Goal: Use online tool/utility: Utilize a website feature to perform a specific function

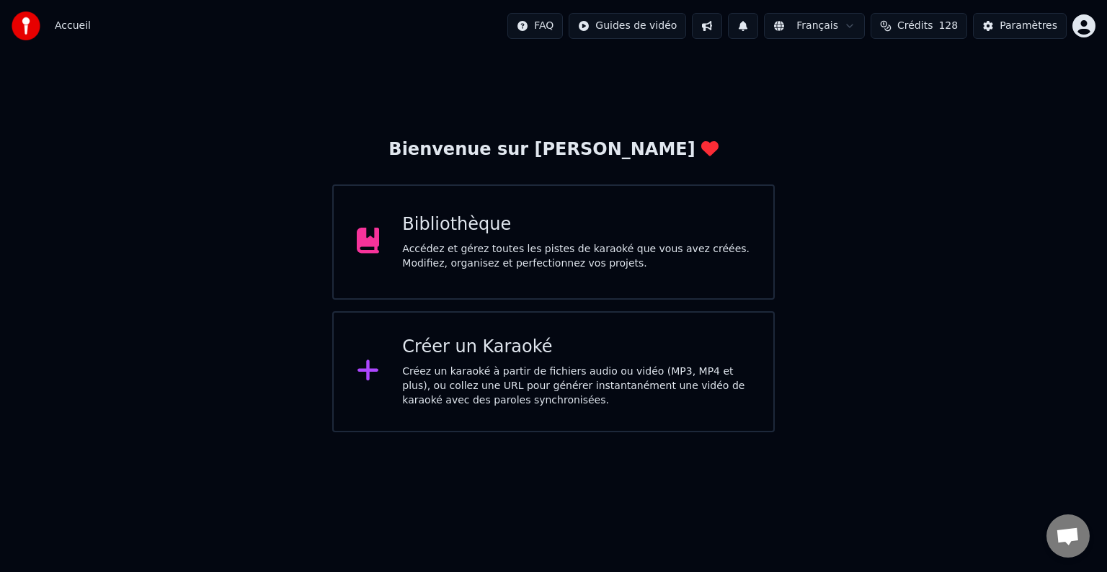
click at [503, 207] on div "Bibliothèque Accédez et gérez toutes les pistes de karaoké que vous avez créées…" at bounding box center [553, 242] width 443 height 115
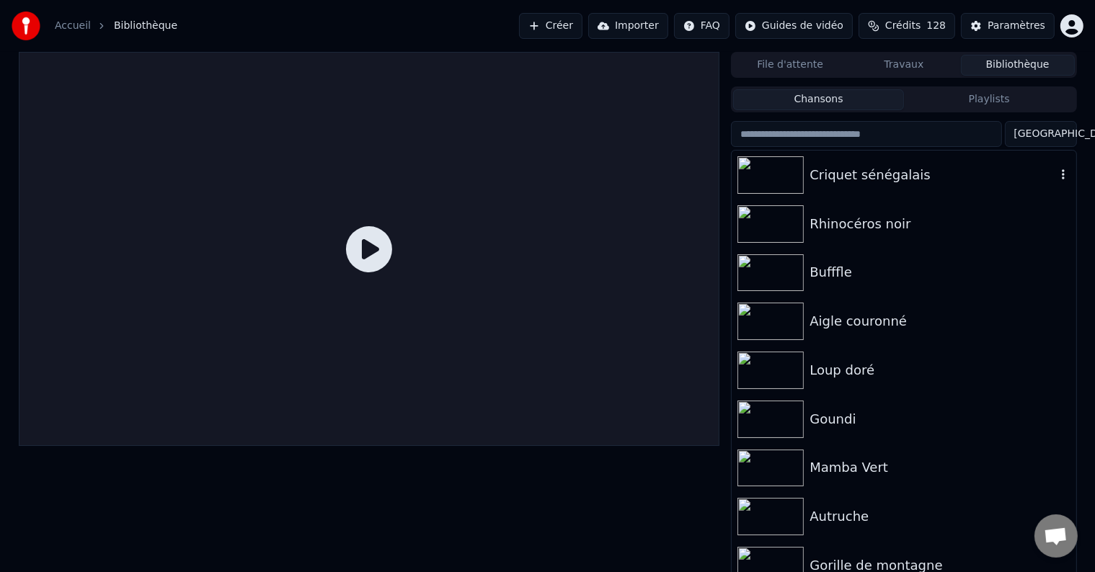
click at [808, 176] on div at bounding box center [774, 174] width 72 height 37
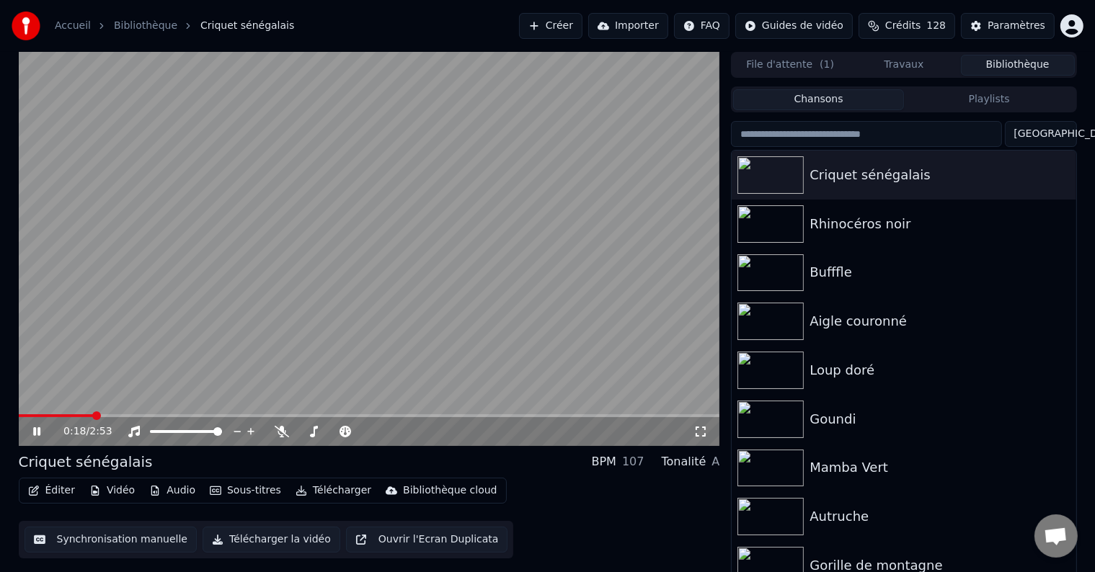
click at [35, 428] on icon at bounding box center [36, 432] width 7 height 9
click at [19, 420] on span at bounding box center [23, 416] width 9 height 9
click at [37, 433] on icon at bounding box center [36, 432] width 9 height 10
drag, startPoint x: 260, startPoint y: 441, endPoint x: 283, endPoint y: 430, distance: 25.5
click at [283, 430] on icon at bounding box center [282, 432] width 14 height 12
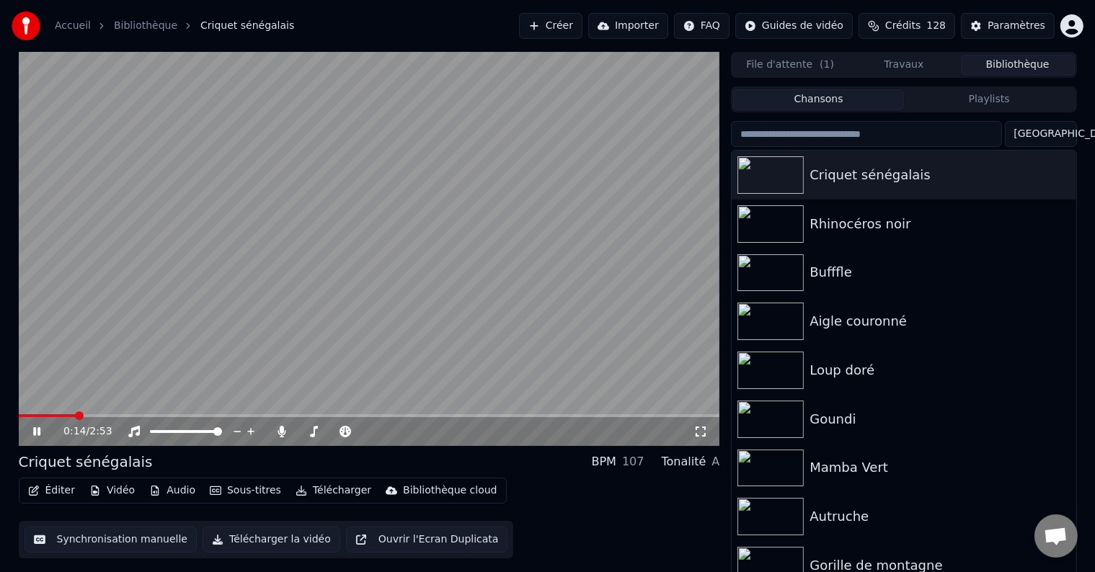
click at [158, 542] on button "Synchronisation manuelle" at bounding box center [111, 540] width 173 height 26
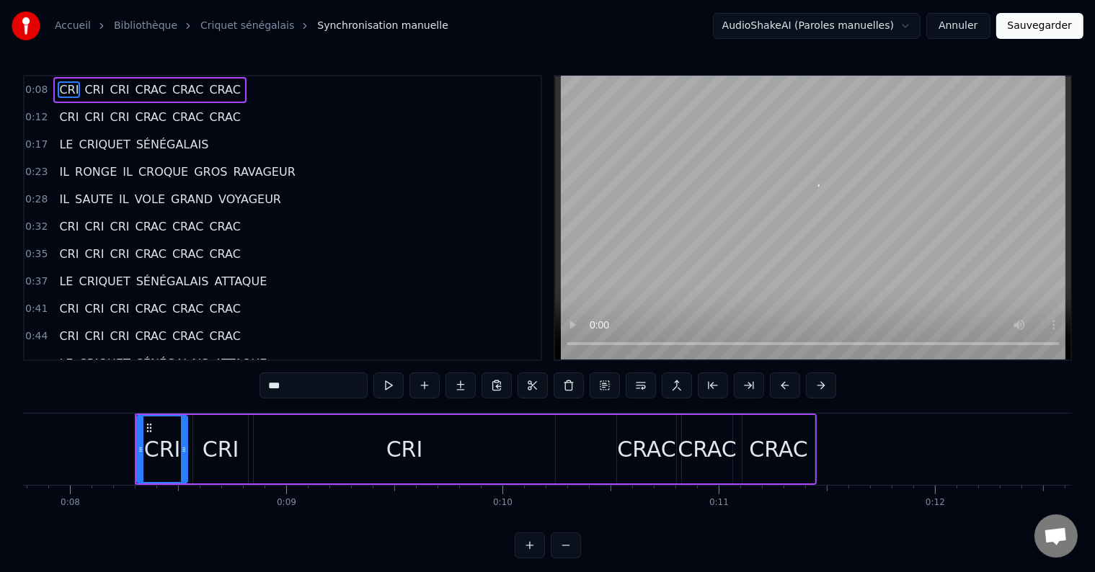
scroll to position [0, 1723]
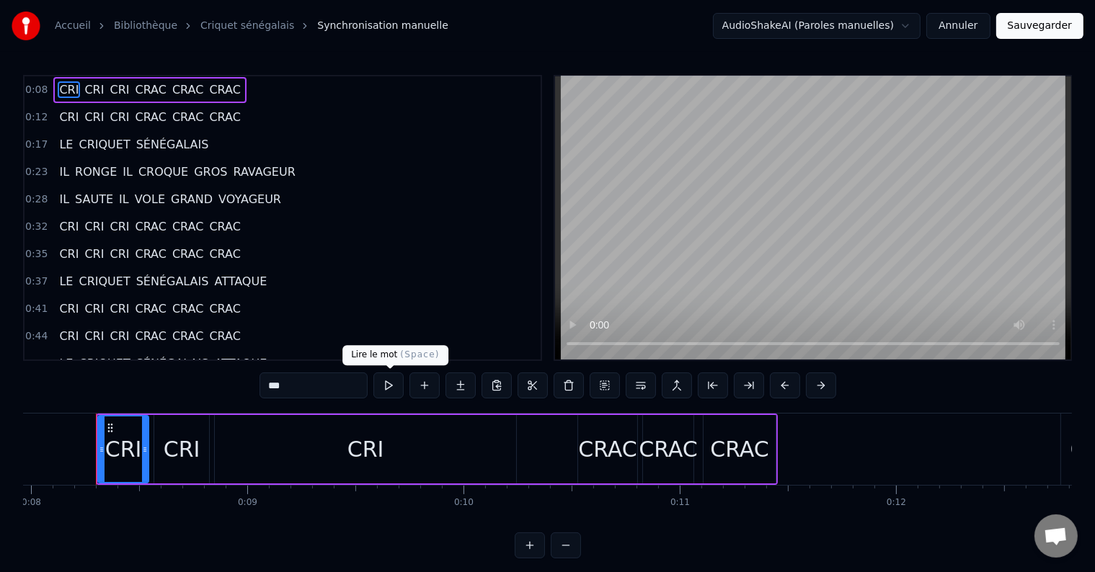
click at [397, 384] on button at bounding box center [388, 386] width 30 height 26
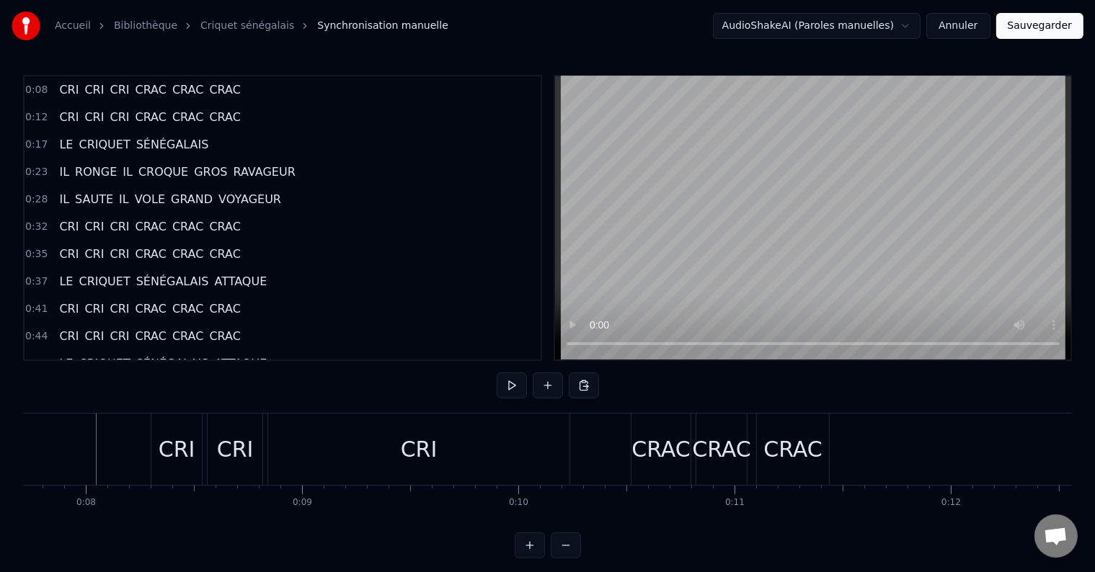
scroll to position [0, 1667]
click at [515, 385] on button at bounding box center [512, 386] width 30 height 26
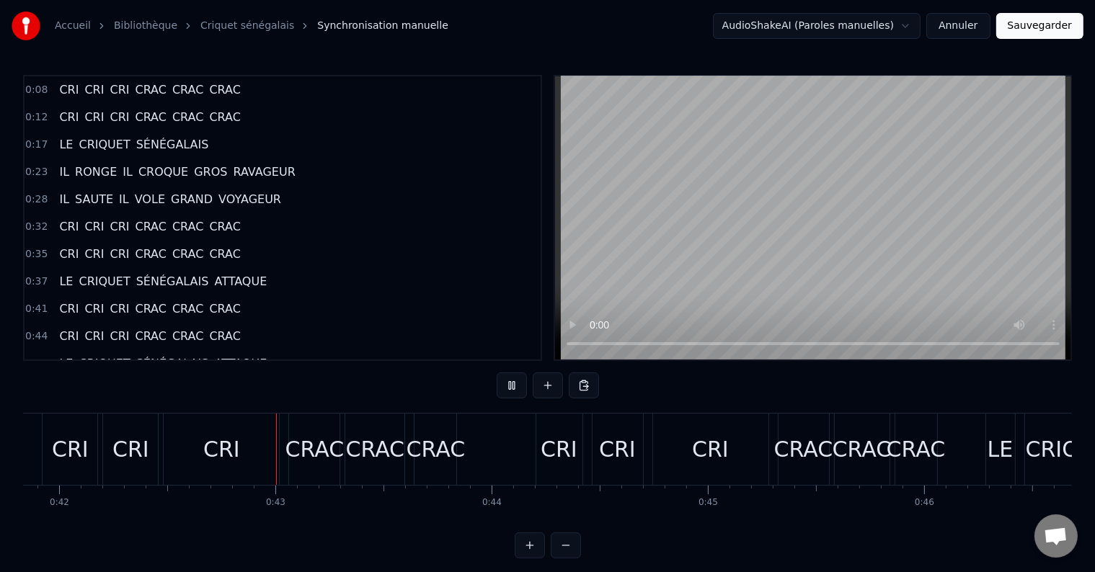
scroll to position [0, 9091]
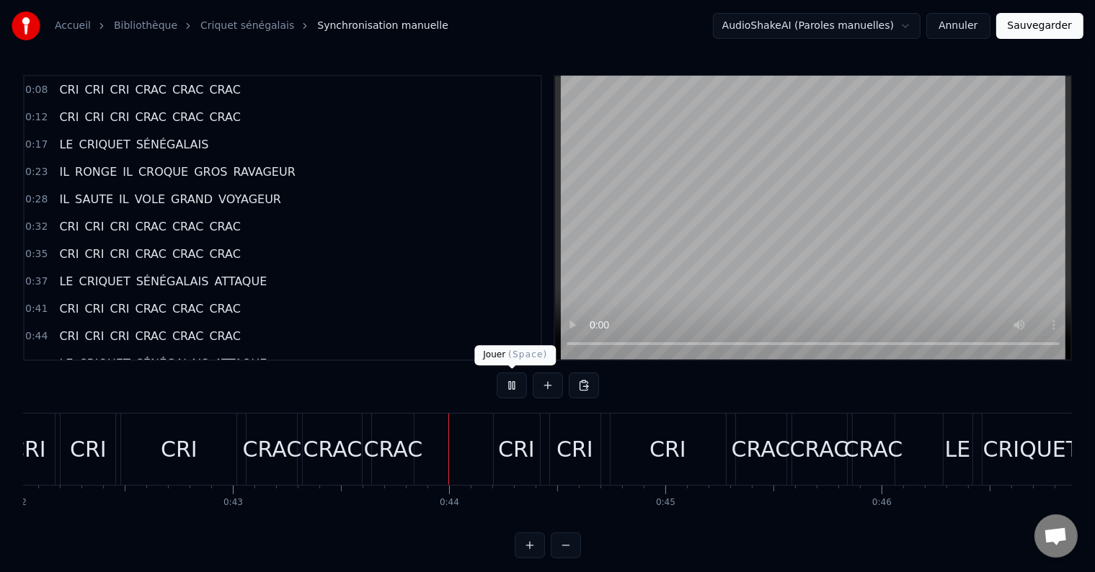
click at [518, 385] on button at bounding box center [512, 386] width 30 height 26
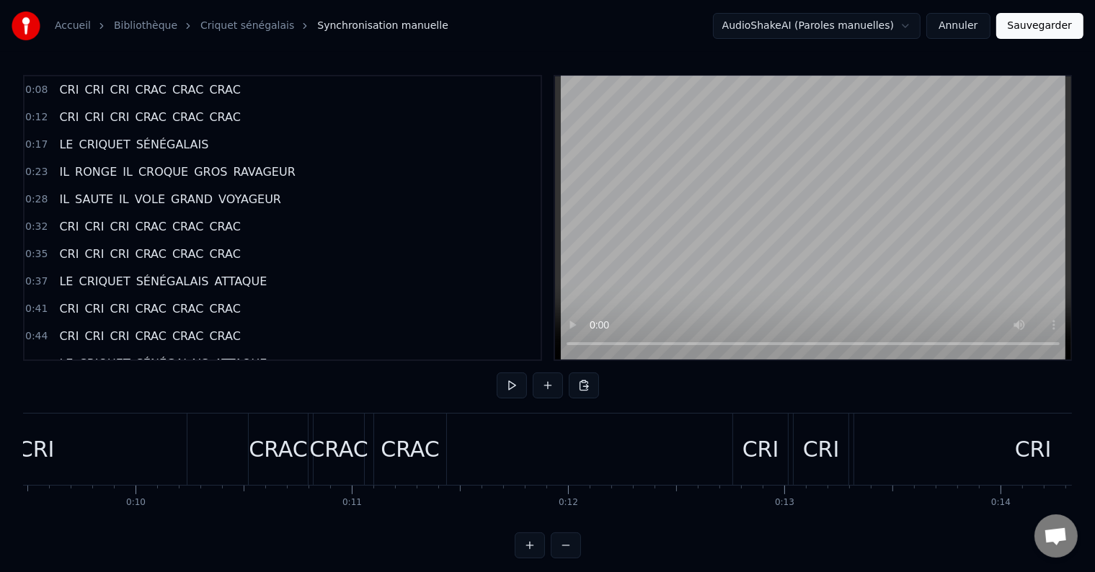
scroll to position [0, 0]
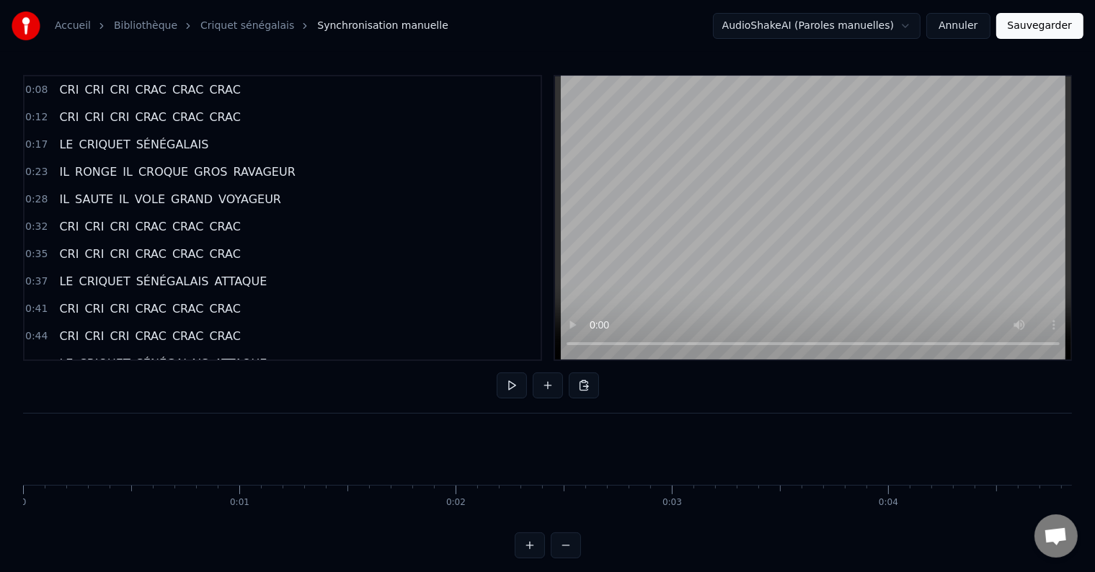
click at [518, 391] on button at bounding box center [512, 386] width 30 height 26
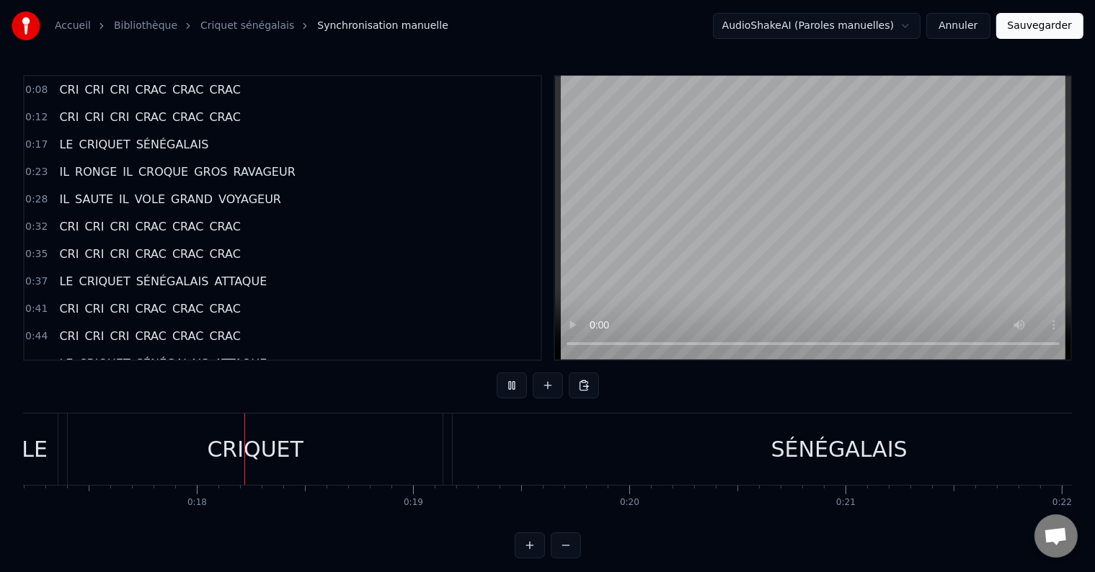
scroll to position [0, 3729]
click at [224, 443] on div "CRIQUET" at bounding box center [246, 449] width 97 height 32
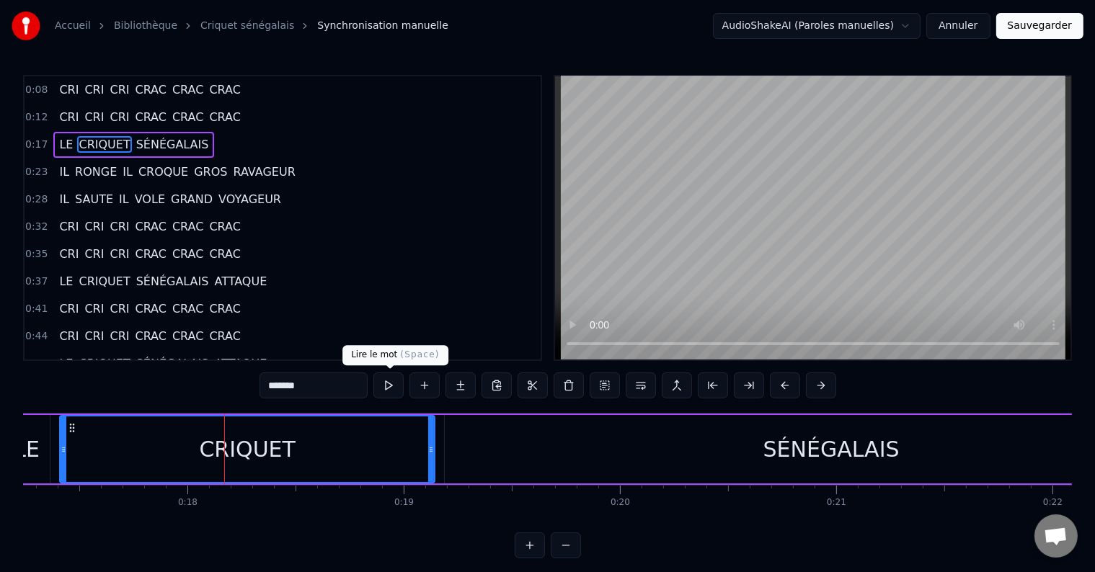
click at [392, 384] on button at bounding box center [388, 386] width 30 height 26
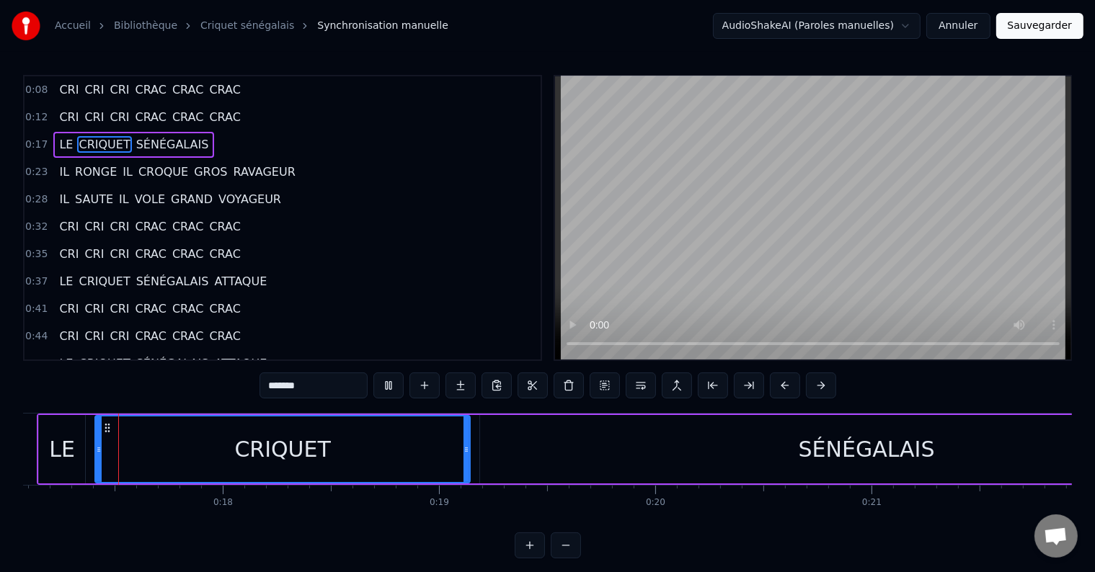
scroll to position [0, 3692]
click at [392, 384] on button at bounding box center [388, 386] width 30 height 26
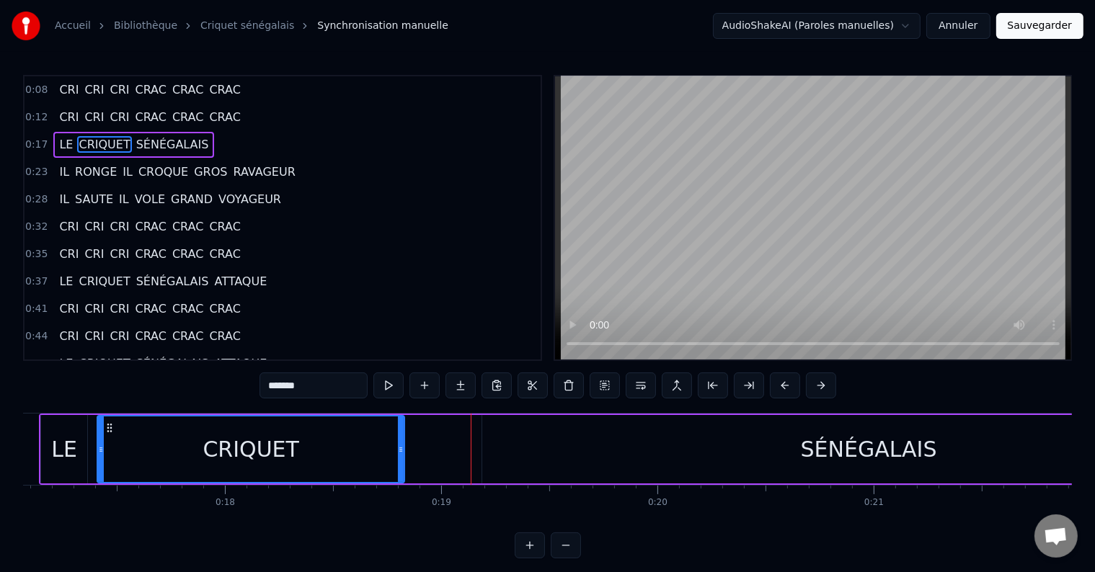
drag, startPoint x: 469, startPoint y: 456, endPoint x: 402, endPoint y: 451, distance: 68.0
click at [402, 451] on div at bounding box center [401, 450] width 6 height 66
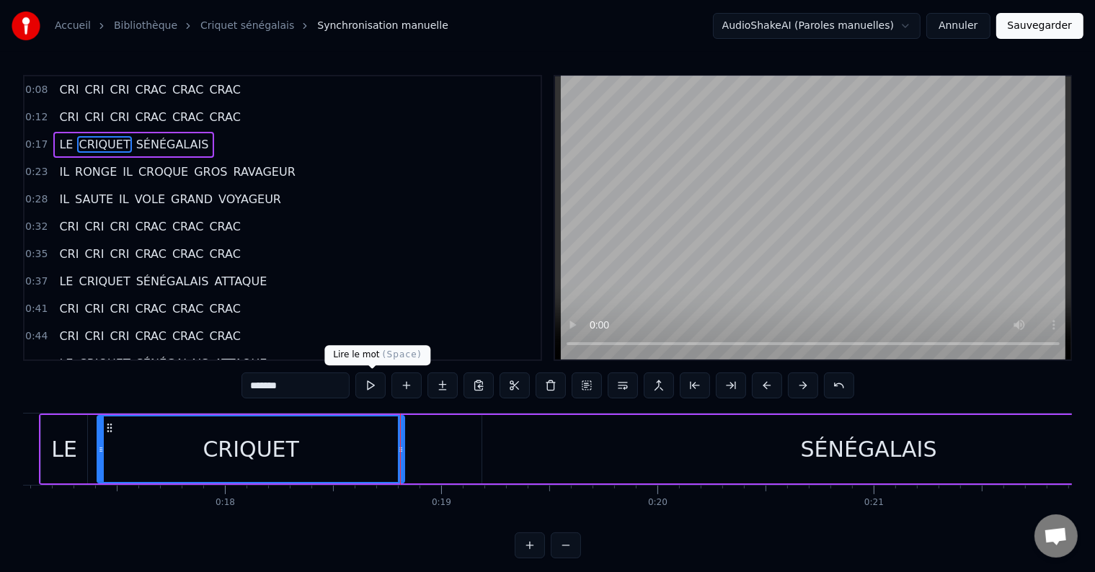
click at [372, 386] on button at bounding box center [370, 386] width 30 height 26
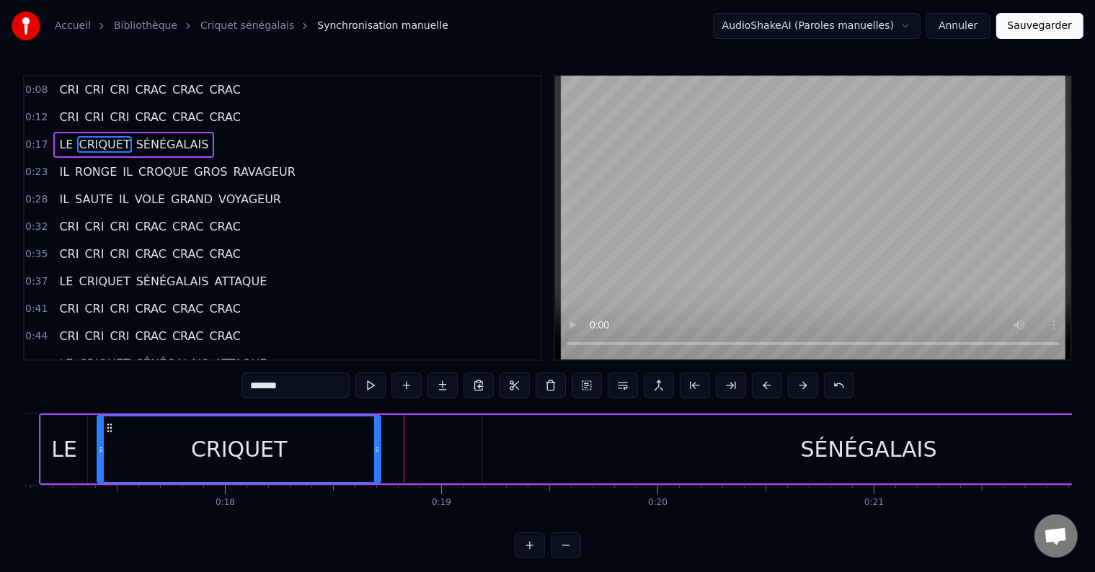
drag, startPoint x: 399, startPoint y: 455, endPoint x: 375, endPoint y: 452, distance: 24.0
click at [375, 452] on div at bounding box center [377, 450] width 6 height 66
click at [376, 382] on button at bounding box center [370, 386] width 30 height 26
click at [681, 473] on div "SÉNÉGALAIS" at bounding box center [868, 449] width 773 height 68
type input "**********"
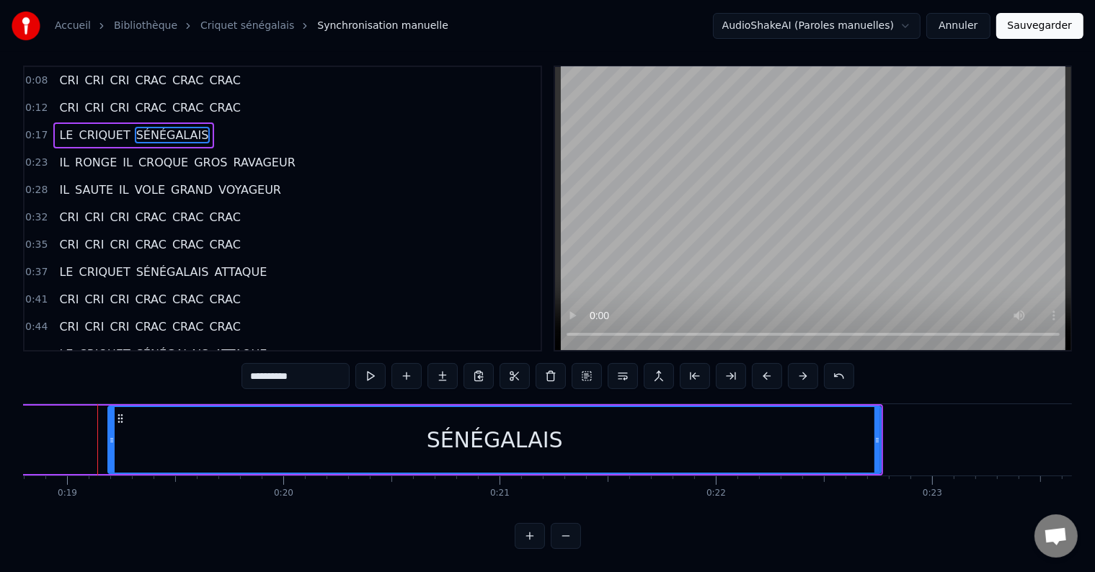
scroll to position [0, 4067]
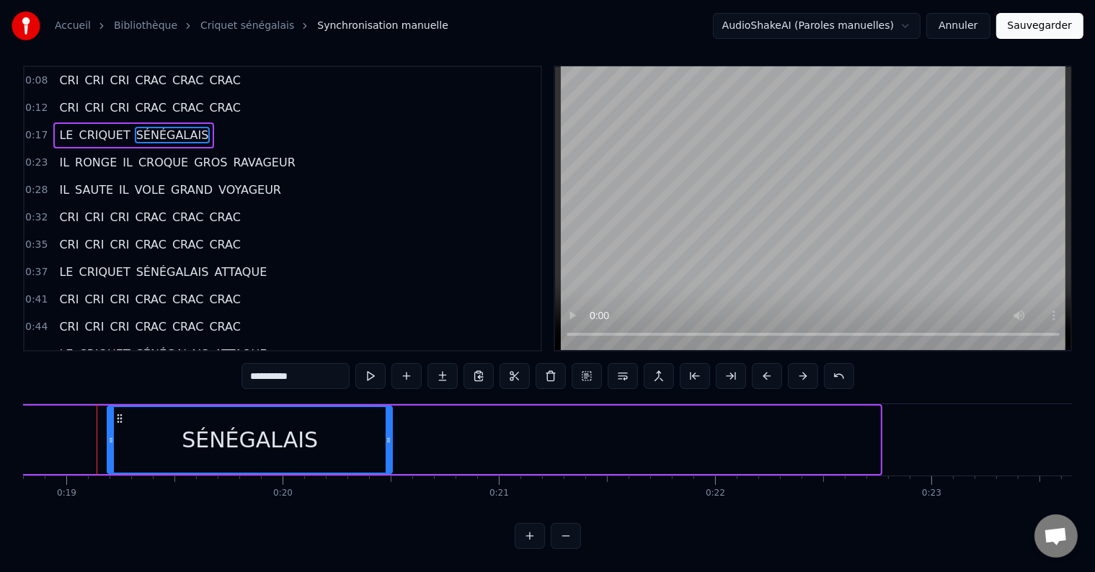
drag, startPoint x: 875, startPoint y: 423, endPoint x: 386, endPoint y: 438, distance: 488.4
click at [386, 438] on div at bounding box center [389, 440] width 6 height 66
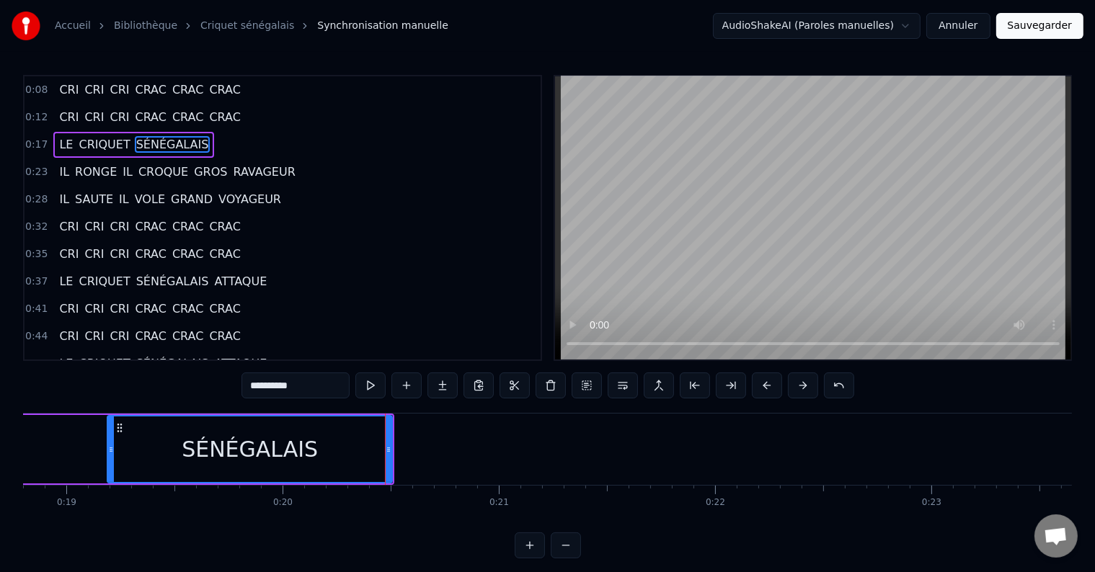
click at [255, 463] on div "SÉNÉGALAIS" at bounding box center [250, 449] width 136 height 32
click at [372, 385] on button at bounding box center [370, 386] width 30 height 26
drag, startPoint x: 387, startPoint y: 442, endPoint x: 363, endPoint y: 442, distance: 23.8
click at [363, 442] on div at bounding box center [365, 450] width 6 height 66
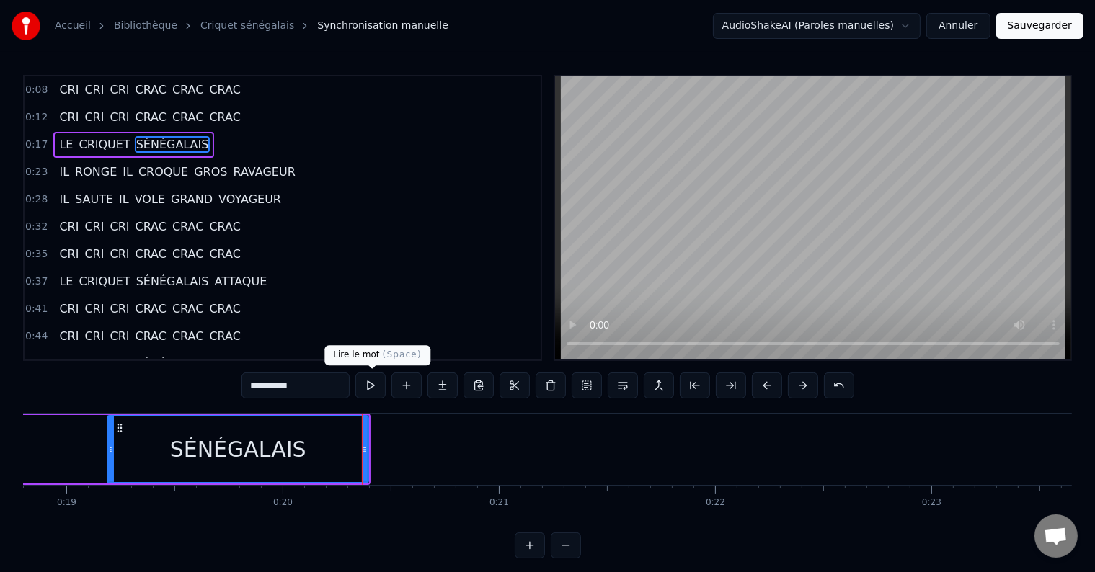
click at [371, 390] on button at bounding box center [370, 386] width 30 height 26
click at [363, 384] on button at bounding box center [370, 386] width 30 height 26
click at [377, 392] on button at bounding box center [370, 386] width 30 height 26
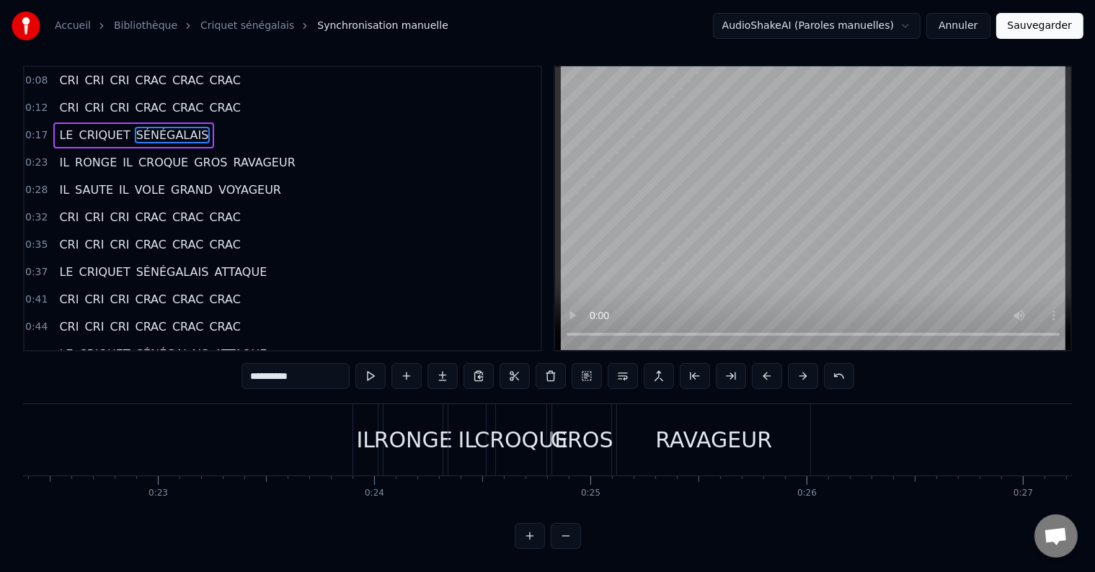
scroll to position [0, 4845]
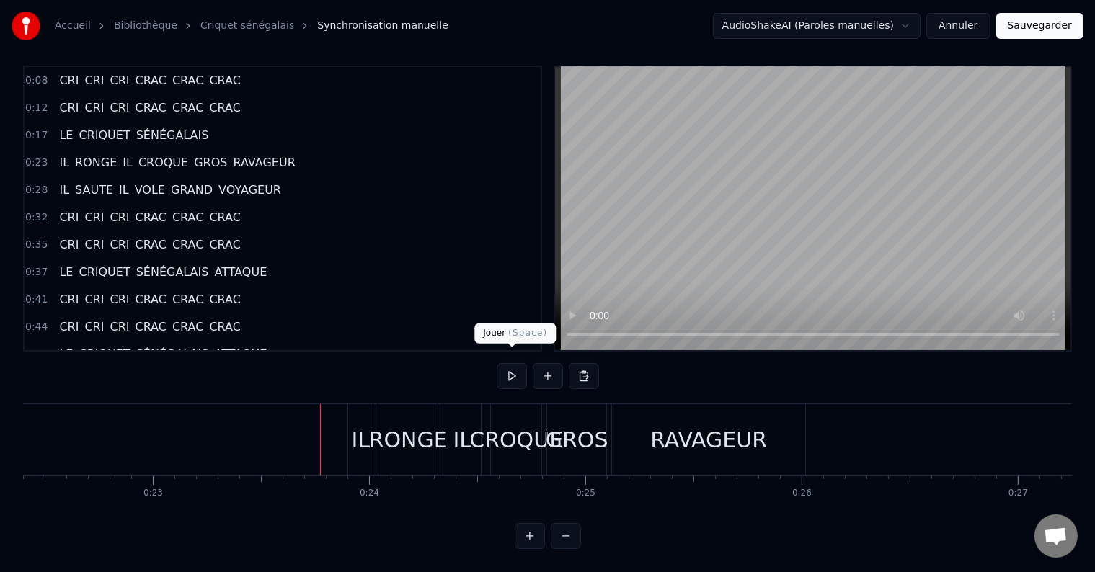
click at [505, 364] on button at bounding box center [512, 376] width 30 height 26
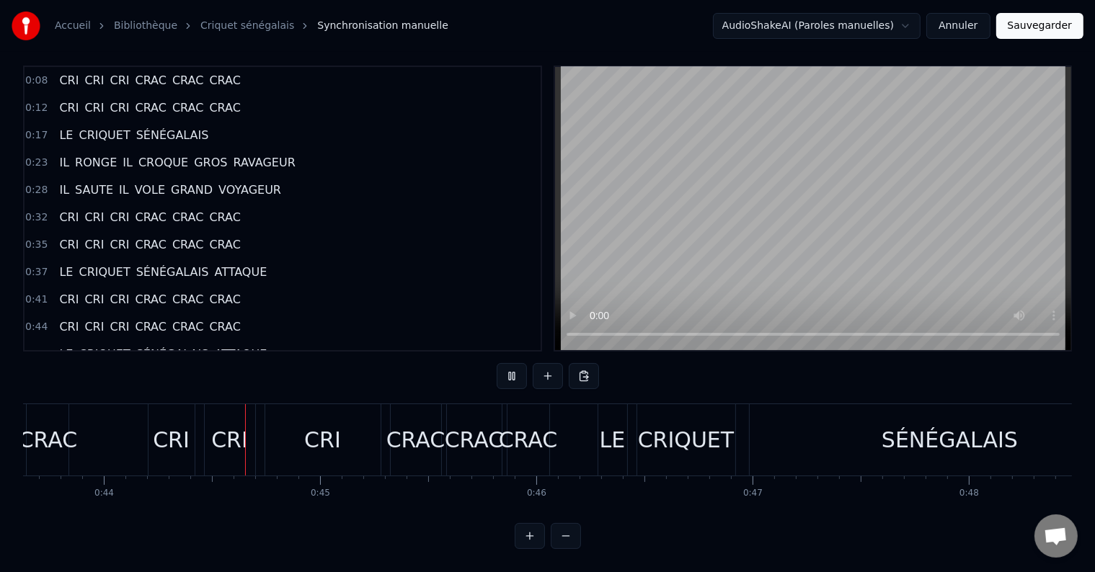
scroll to position [0, 9450]
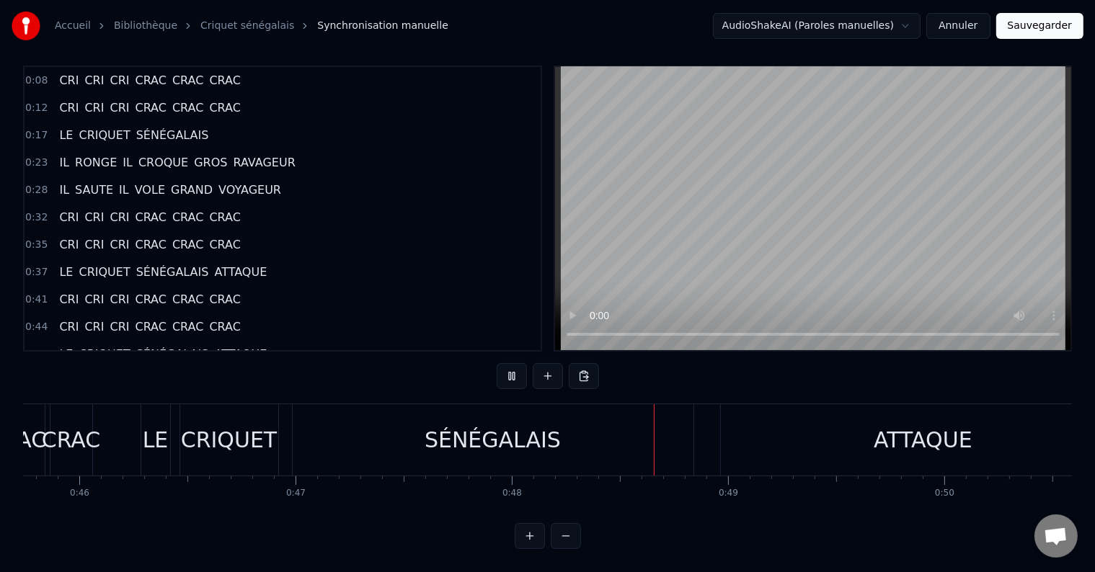
click at [552, 460] on div "SÉNÉGALAIS" at bounding box center [493, 439] width 401 height 71
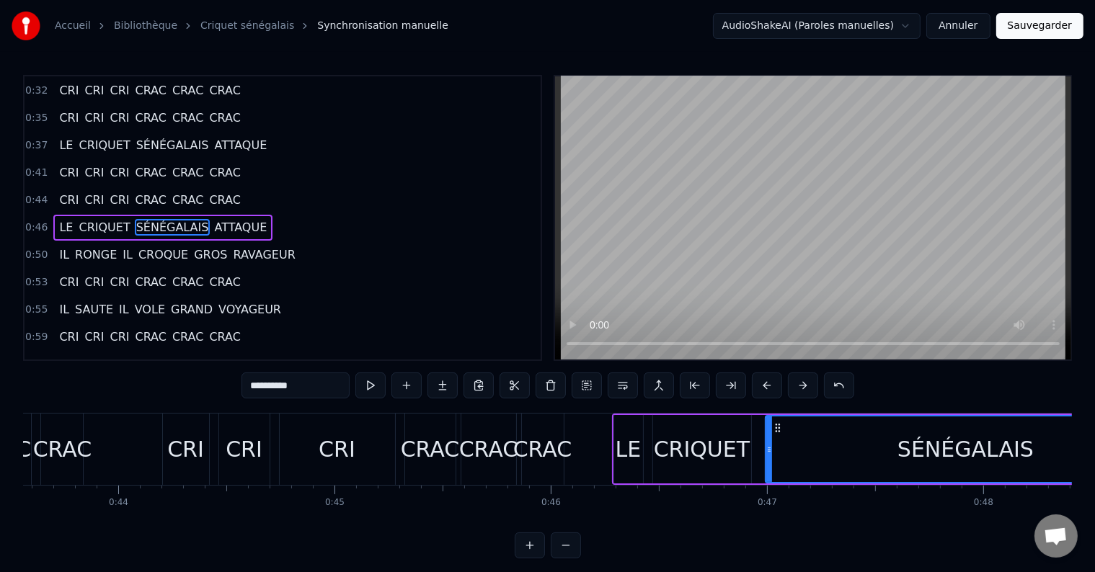
scroll to position [0, 9419]
click at [681, 464] on div "CRIQUET" at bounding box center [705, 449] width 97 height 32
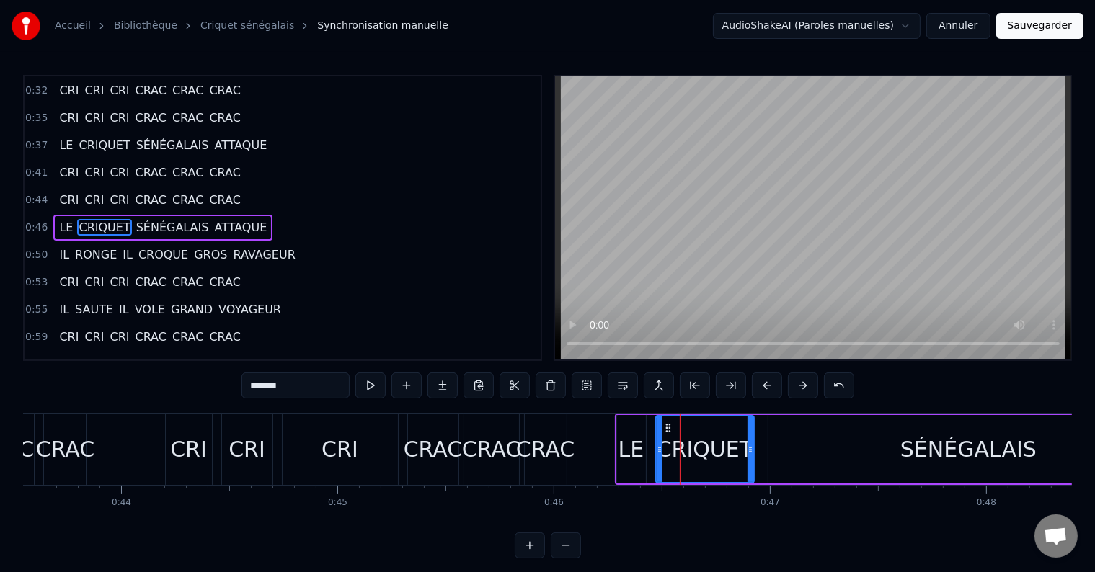
click at [631, 456] on div "LE" at bounding box center [632, 449] width 26 height 32
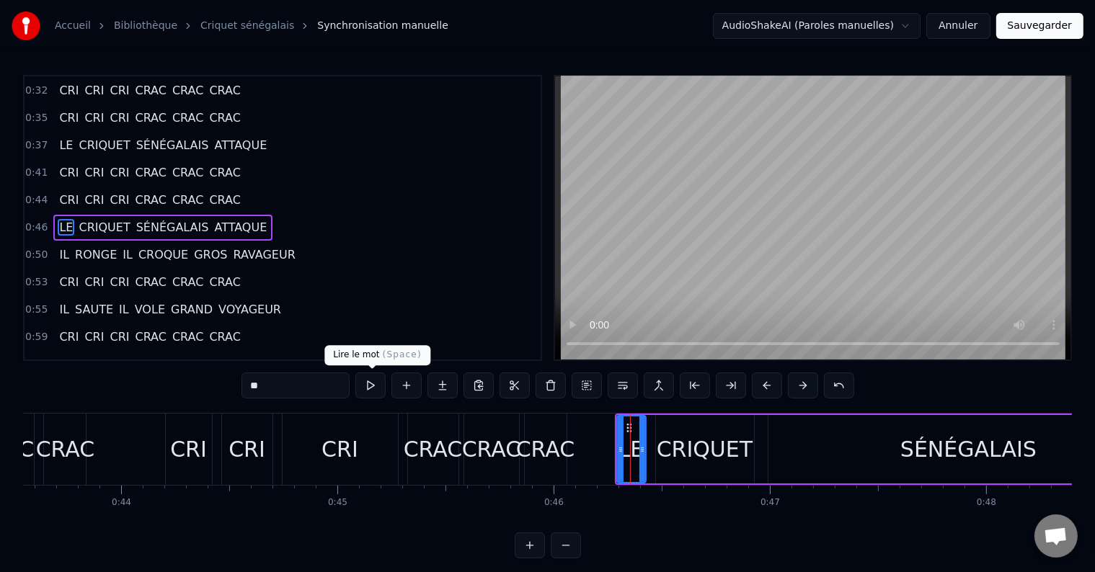
click at [375, 385] on button at bounding box center [370, 386] width 30 height 26
click at [690, 449] on div "CRIQUET" at bounding box center [705, 449] width 97 height 32
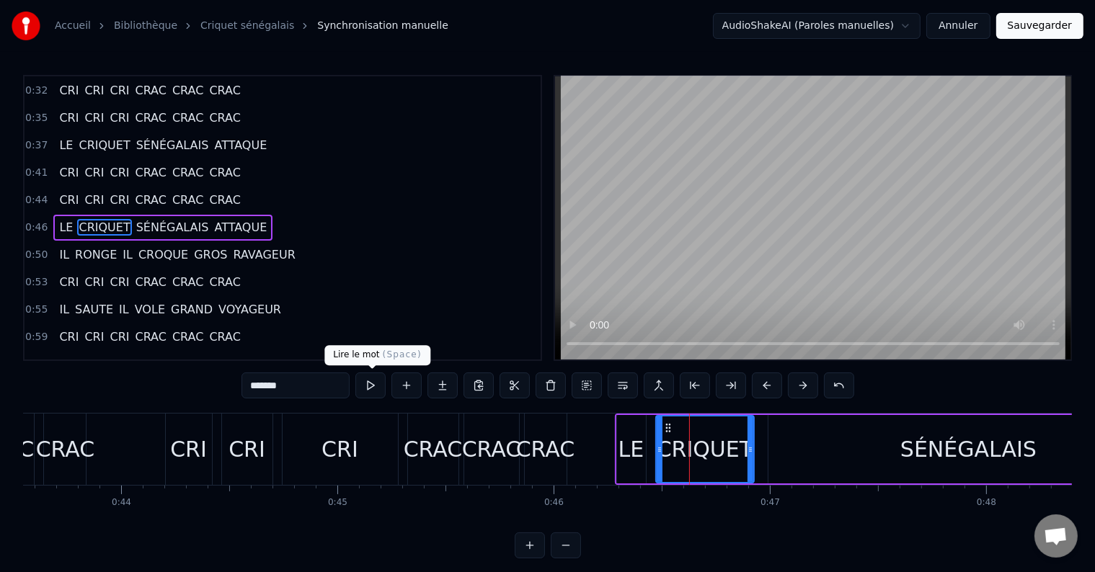
click at [375, 392] on button at bounding box center [370, 386] width 30 height 26
drag, startPoint x: 751, startPoint y: 454, endPoint x: 743, endPoint y: 453, distance: 8.1
click at [743, 453] on icon at bounding box center [744, 450] width 6 height 12
click at [381, 390] on button at bounding box center [370, 386] width 30 height 26
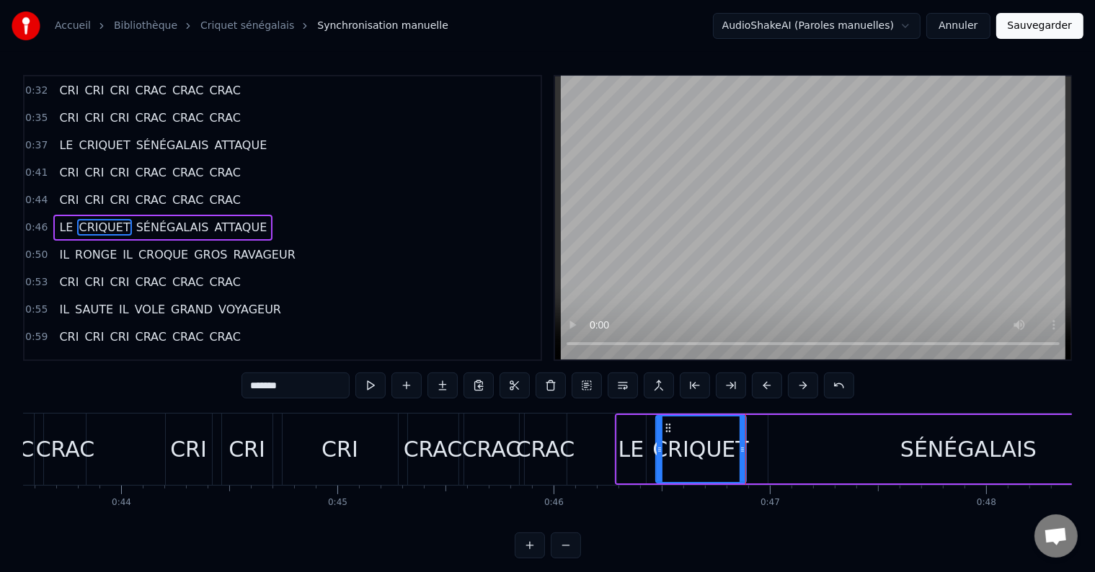
click at [826, 453] on div "SÉNÉGALAIS" at bounding box center [969, 449] width 401 height 68
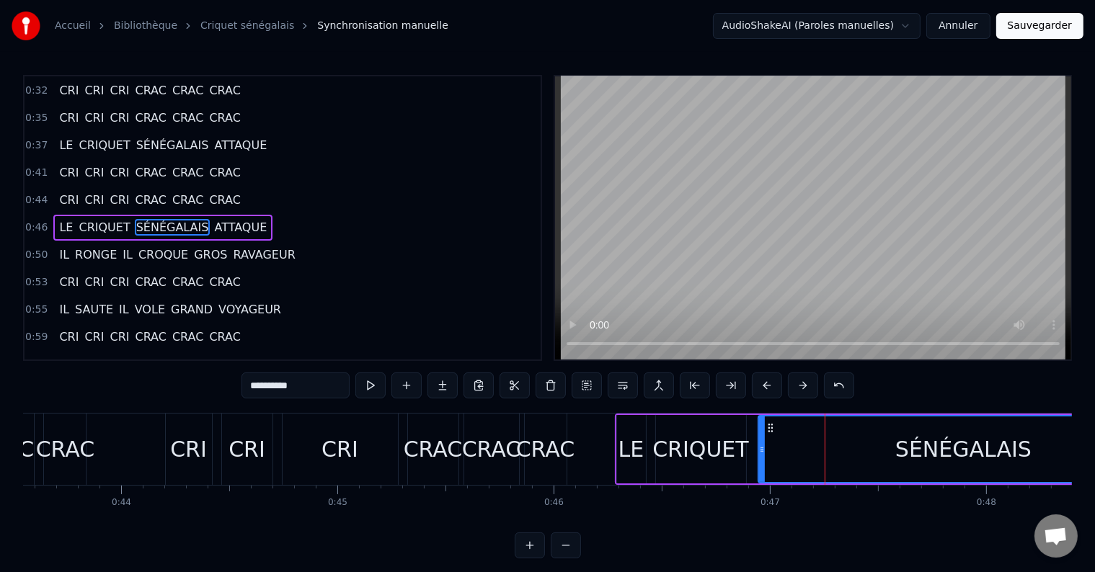
drag, startPoint x: 771, startPoint y: 448, endPoint x: 761, endPoint y: 448, distance: 10.8
click at [761, 448] on icon at bounding box center [762, 450] width 6 height 12
click at [376, 381] on button at bounding box center [370, 386] width 30 height 26
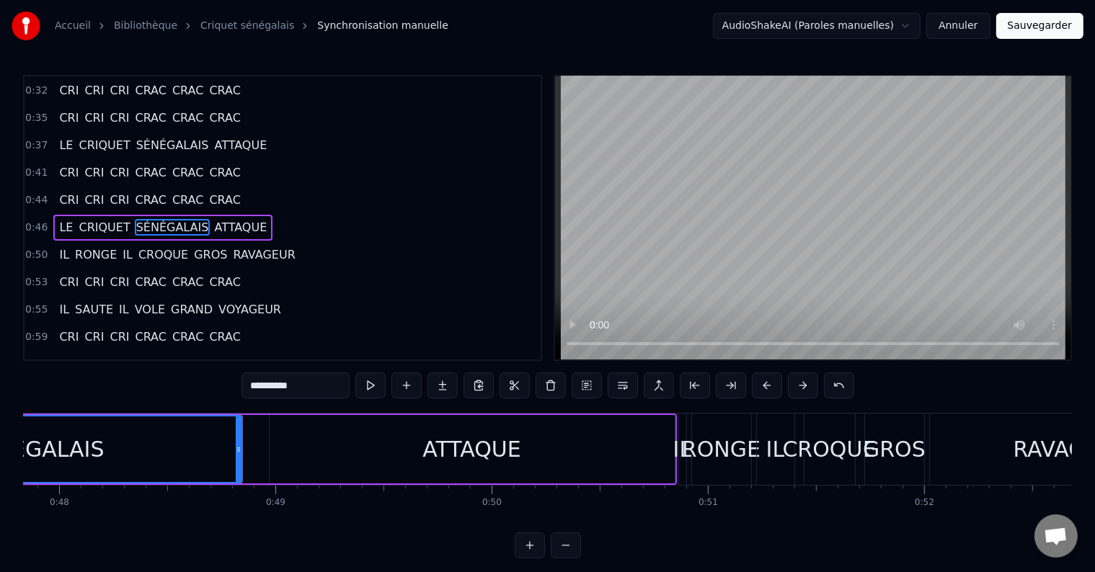
scroll to position [0, 10356]
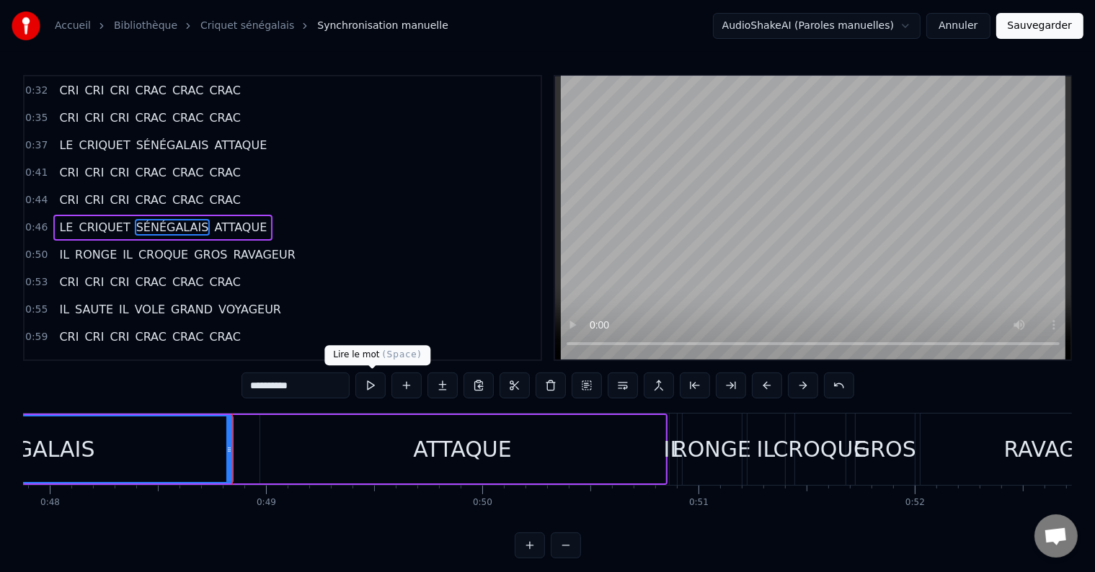
click at [373, 387] on button at bounding box center [370, 386] width 30 height 26
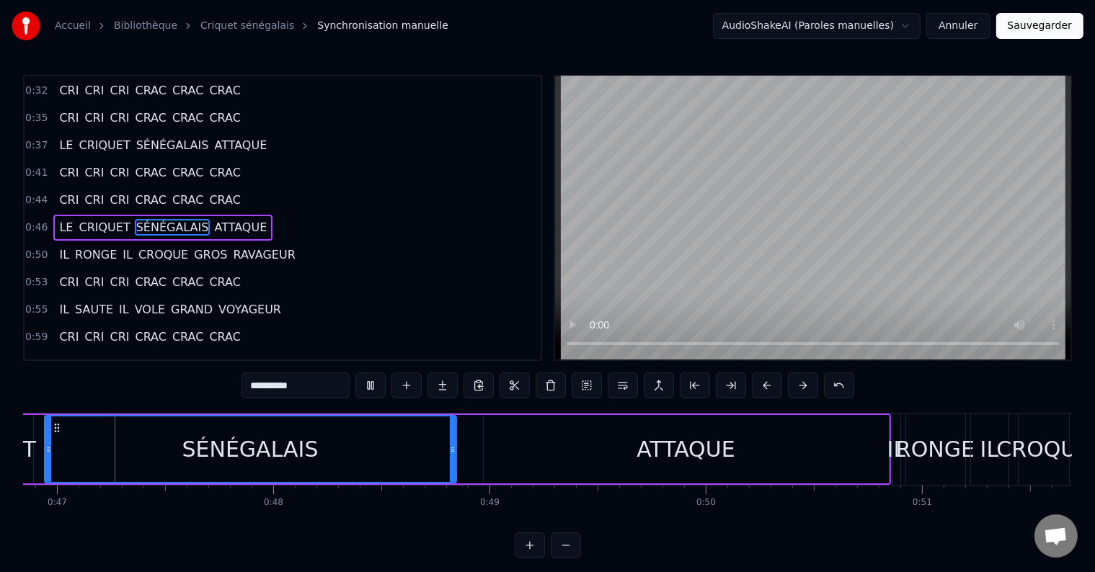
scroll to position [0, 10127]
click at [373, 387] on button at bounding box center [370, 386] width 30 height 26
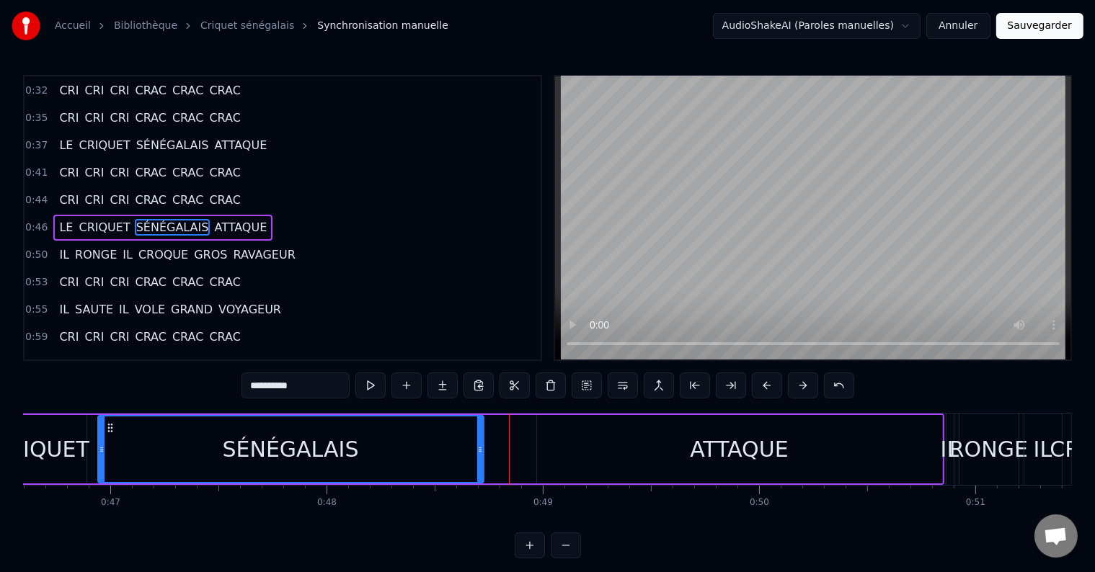
drag, startPoint x: 507, startPoint y: 447, endPoint x: 480, endPoint y: 447, distance: 26.7
click at [480, 447] on icon at bounding box center [480, 450] width 6 height 12
click at [371, 381] on button at bounding box center [370, 386] width 30 height 26
click at [546, 454] on div "ATTAQUE" at bounding box center [739, 449] width 405 height 68
type input "*******"
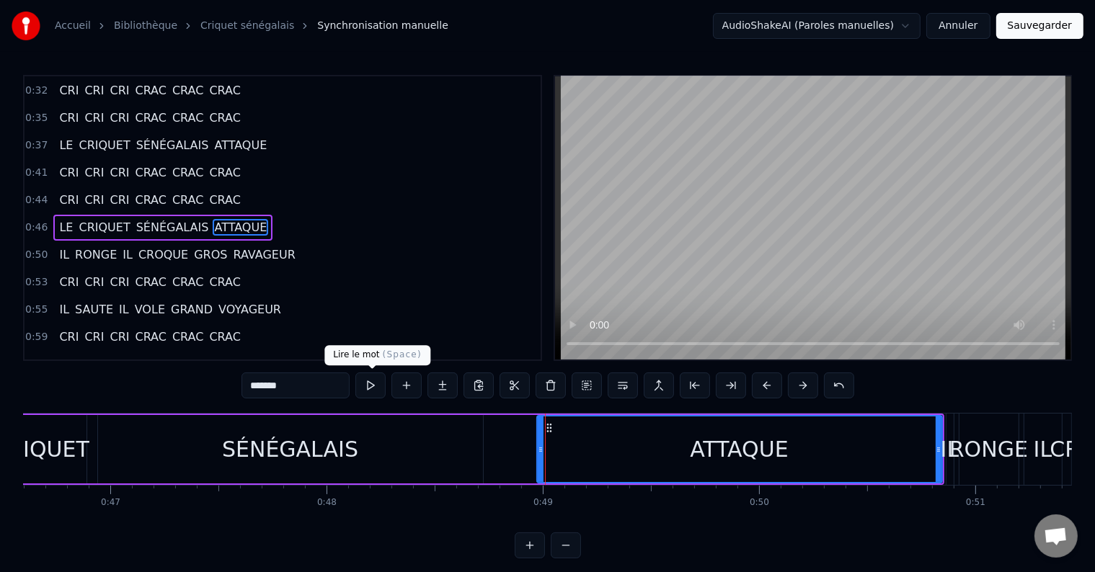
click at [376, 388] on button at bounding box center [370, 386] width 30 height 26
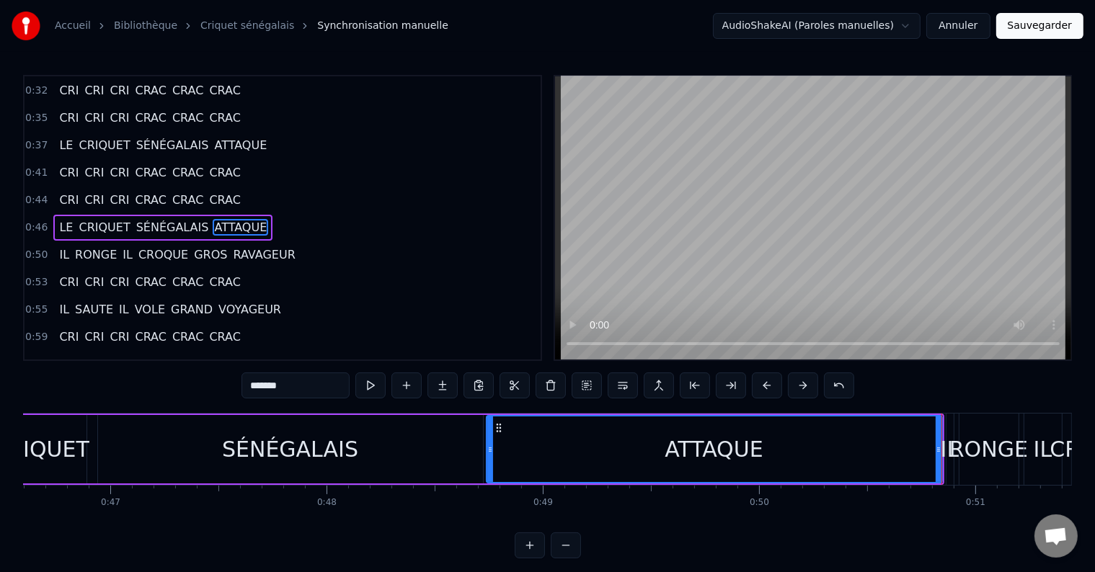
drag, startPoint x: 539, startPoint y: 447, endPoint x: 490, endPoint y: 448, distance: 49.8
click at [490, 448] on icon at bounding box center [490, 450] width 6 height 12
click at [370, 391] on button at bounding box center [370, 386] width 30 height 26
click at [371, 389] on button at bounding box center [370, 386] width 30 height 26
drag, startPoint x: 487, startPoint y: 448, endPoint x: 495, endPoint y: 450, distance: 7.4
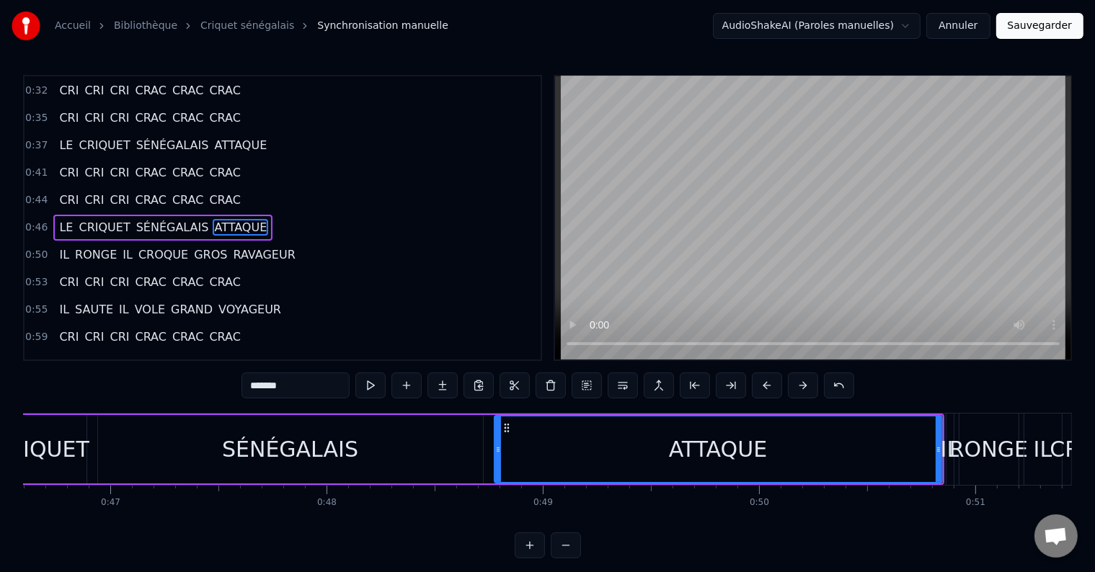
click at [495, 450] on icon at bounding box center [498, 450] width 6 height 12
click at [369, 384] on button at bounding box center [370, 386] width 30 height 26
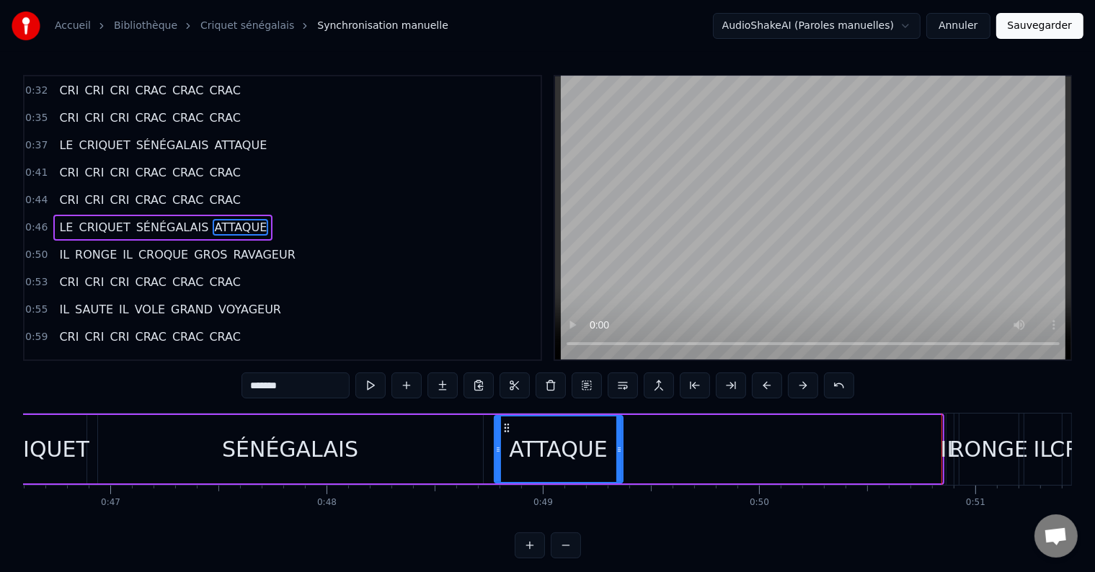
drag, startPoint x: 937, startPoint y: 448, endPoint x: 617, endPoint y: 469, distance: 320.0
click at [617, 469] on div at bounding box center [619, 450] width 6 height 66
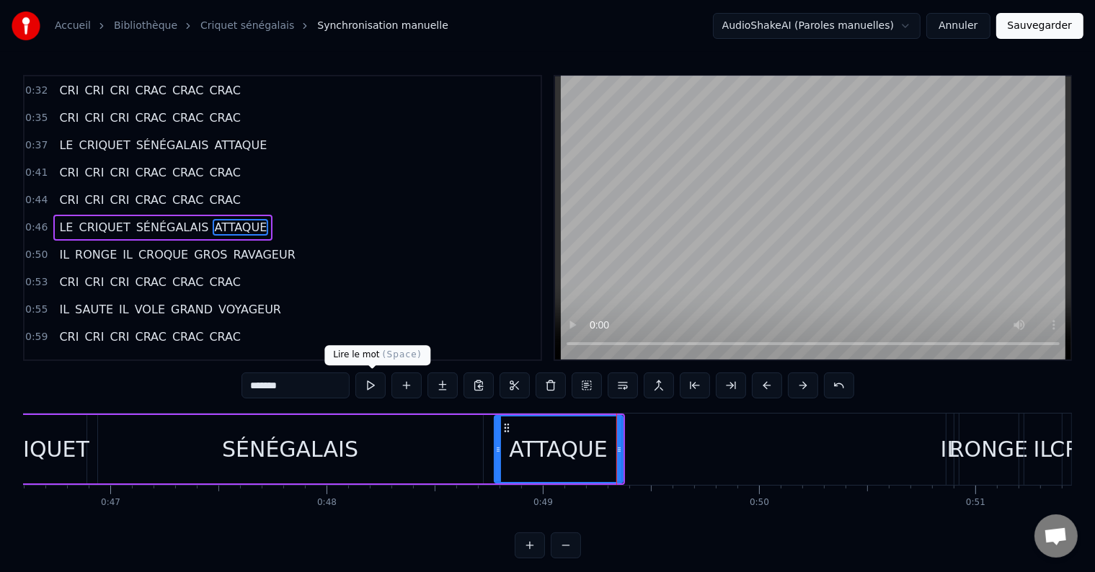
click at [366, 382] on button at bounding box center [370, 386] width 30 height 26
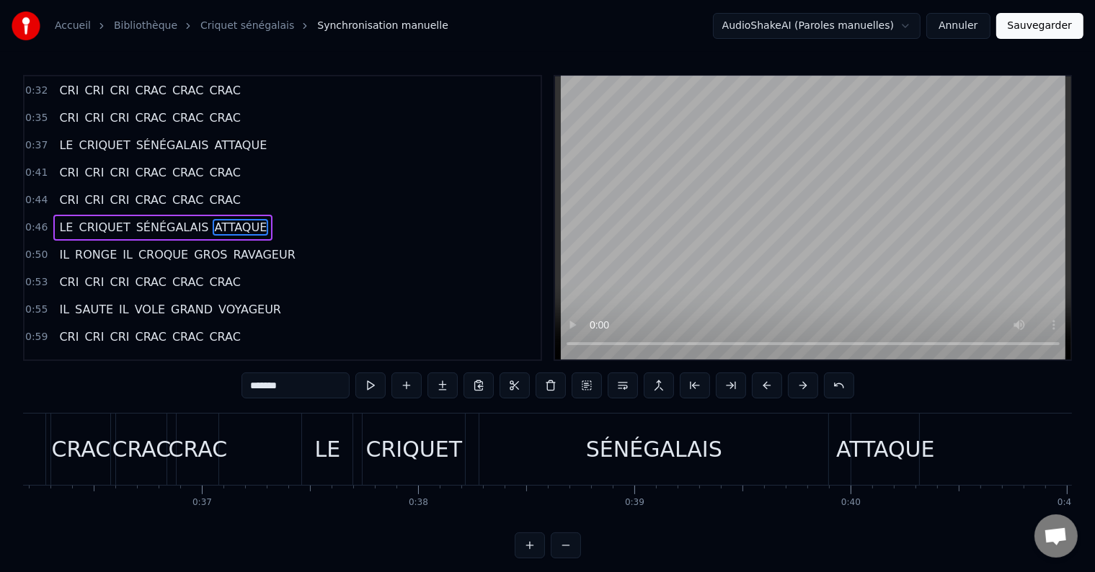
scroll to position [0, 6386]
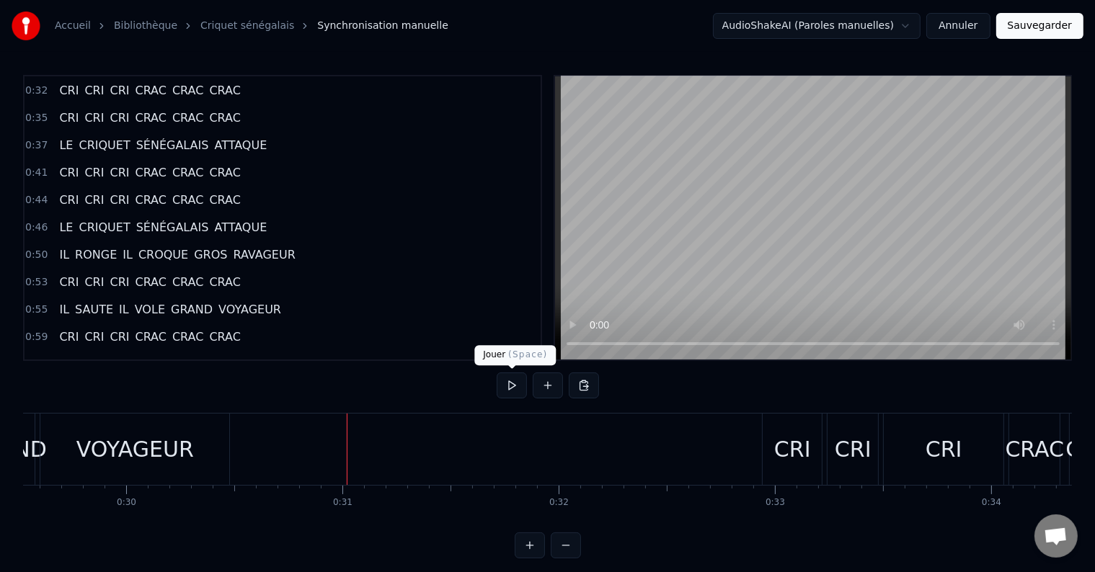
click at [510, 386] on button at bounding box center [512, 386] width 30 height 26
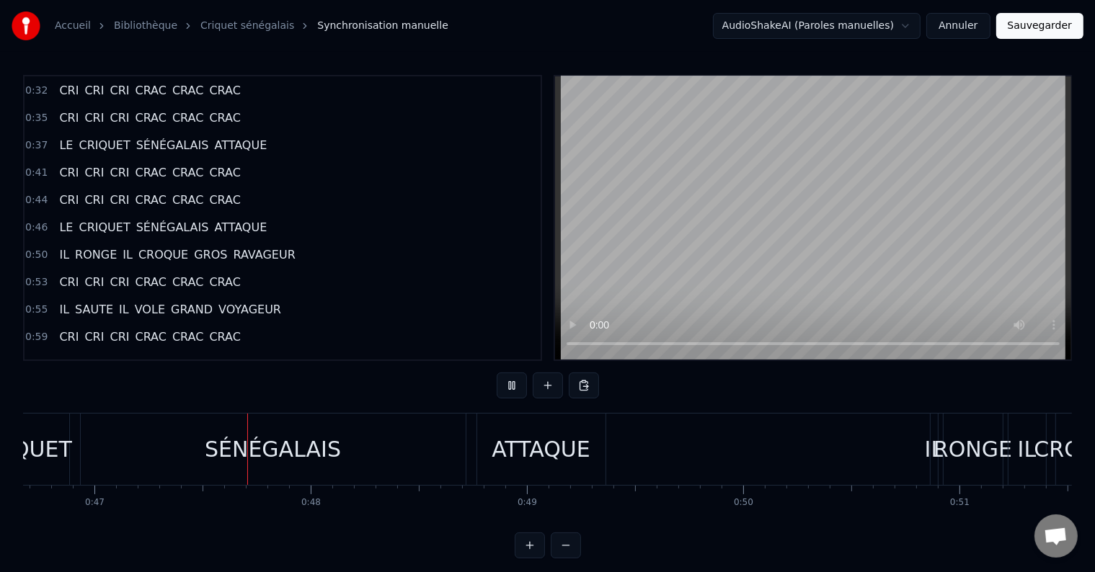
scroll to position [0, 10105]
click at [270, 451] on div "SÉNÉGALAIS" at bounding box center [263, 449] width 136 height 32
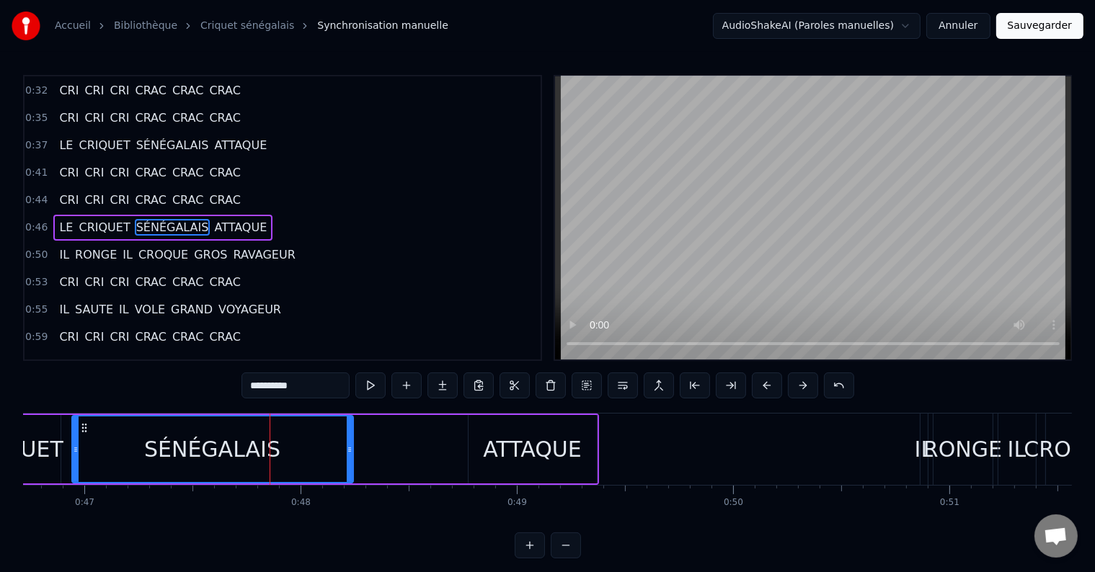
drag, startPoint x: 452, startPoint y: 444, endPoint x: 323, endPoint y: 448, distance: 129.1
click at [347, 448] on icon at bounding box center [350, 450] width 6 height 12
click at [536, 460] on div "ATTAQUE" at bounding box center [532, 449] width 99 height 32
type input "*******"
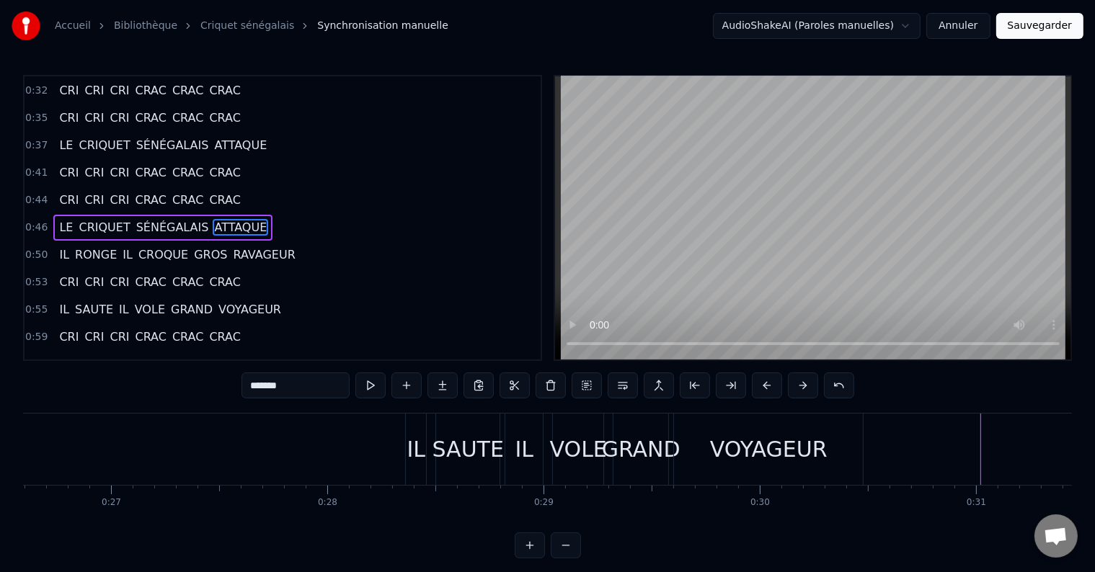
scroll to position [0, 5689]
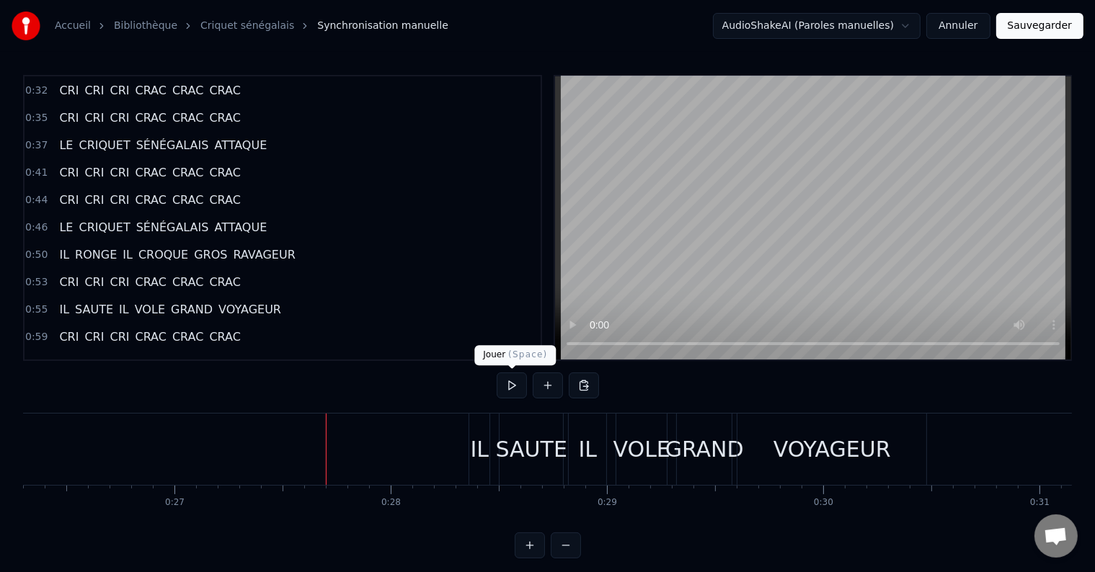
click at [513, 385] on button at bounding box center [512, 386] width 30 height 26
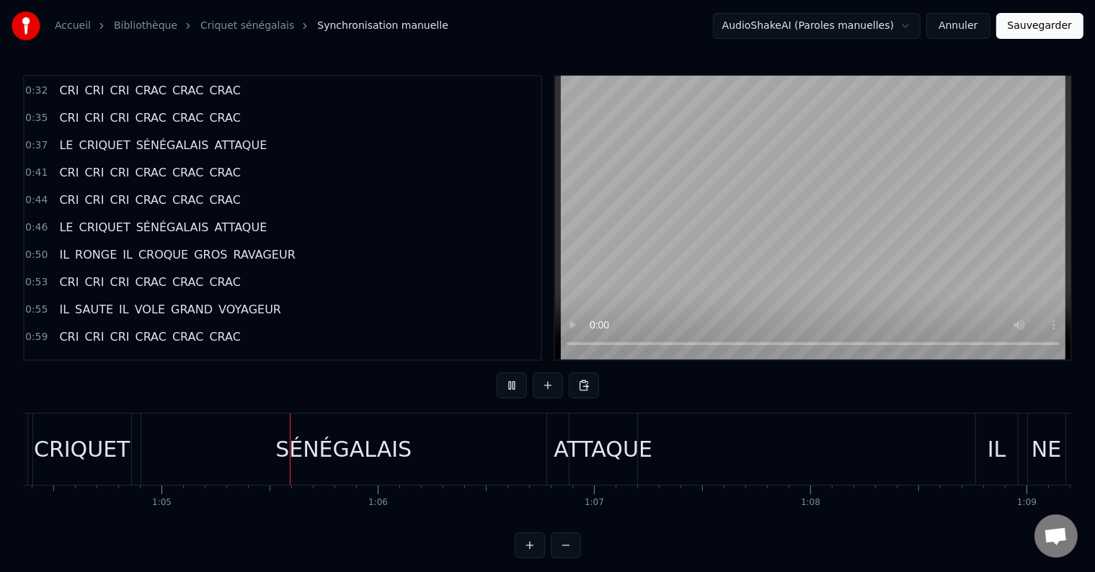
scroll to position [0, 13979]
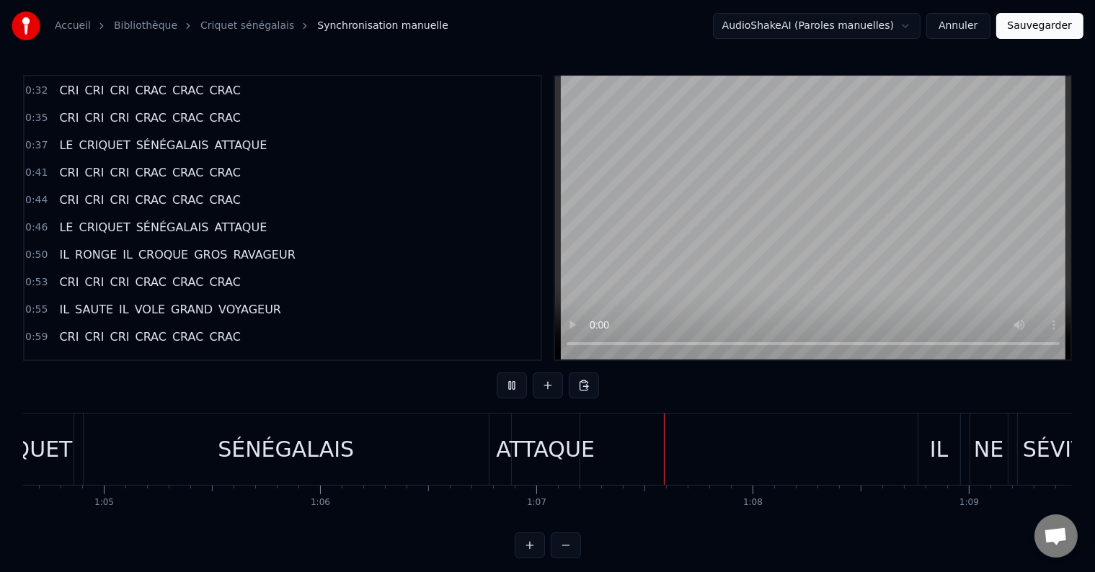
click at [374, 461] on div "SÉNÉGALAIS" at bounding box center [286, 449] width 405 height 71
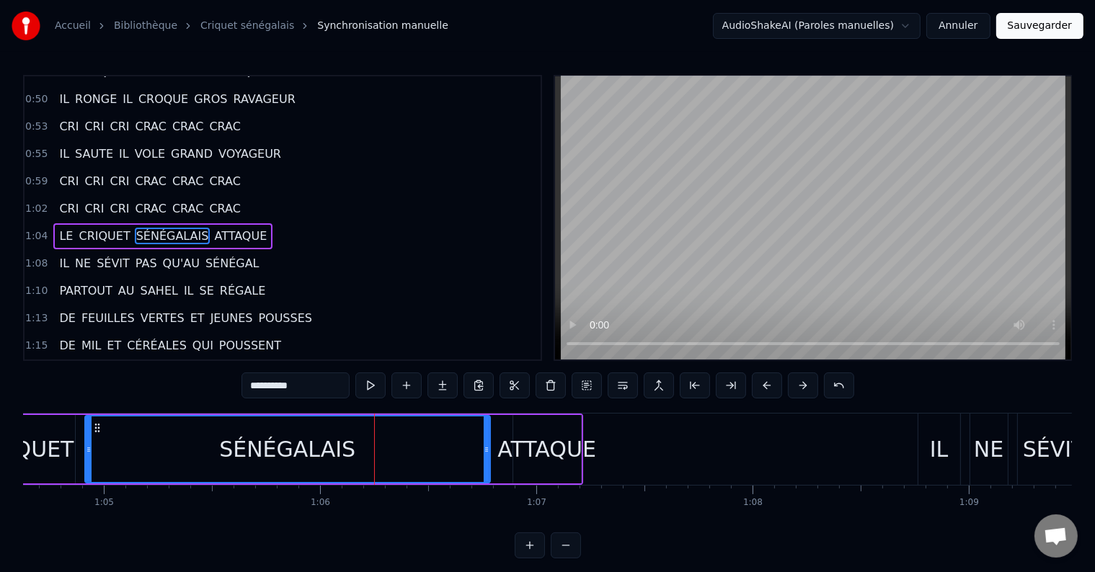
scroll to position [296, 0]
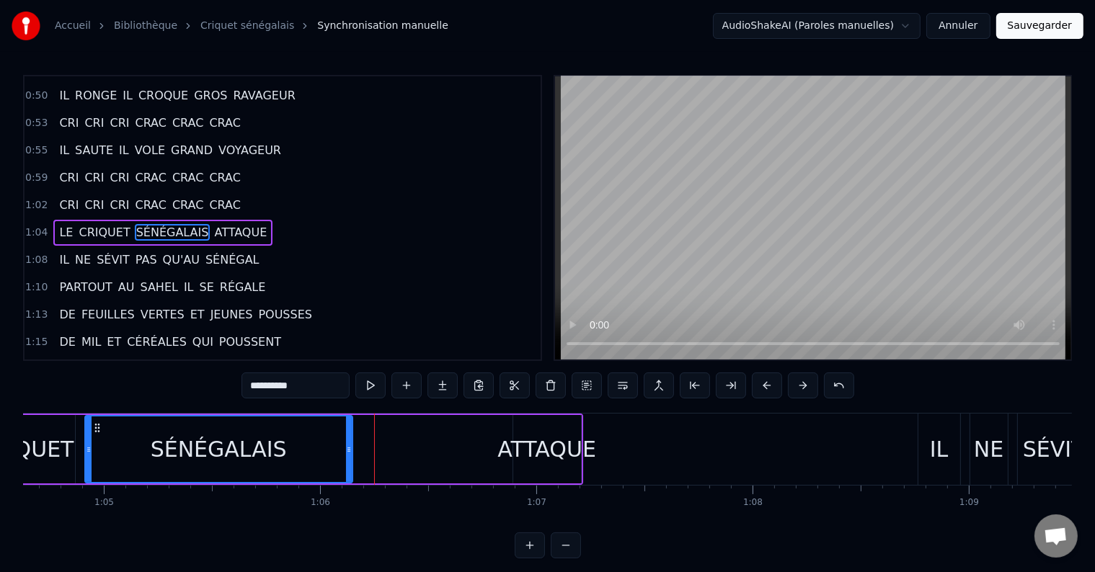
drag, startPoint x: 472, startPoint y: 446, endPoint x: 350, endPoint y: 458, distance: 122.5
click at [350, 458] on div at bounding box center [349, 450] width 6 height 66
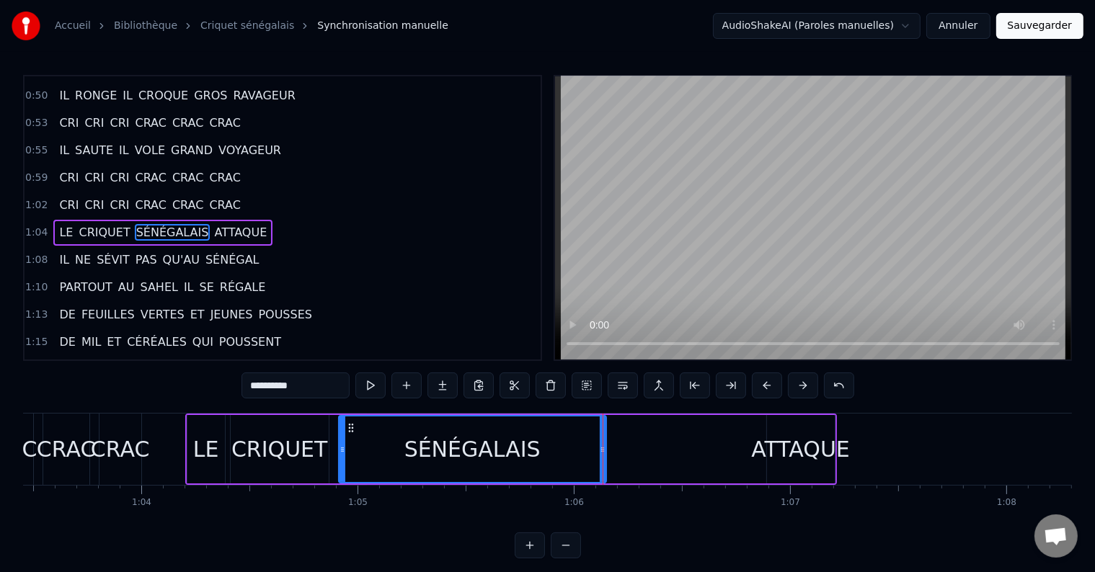
click at [792, 450] on div "ATTAQUE" at bounding box center [800, 449] width 99 height 32
type input "*******"
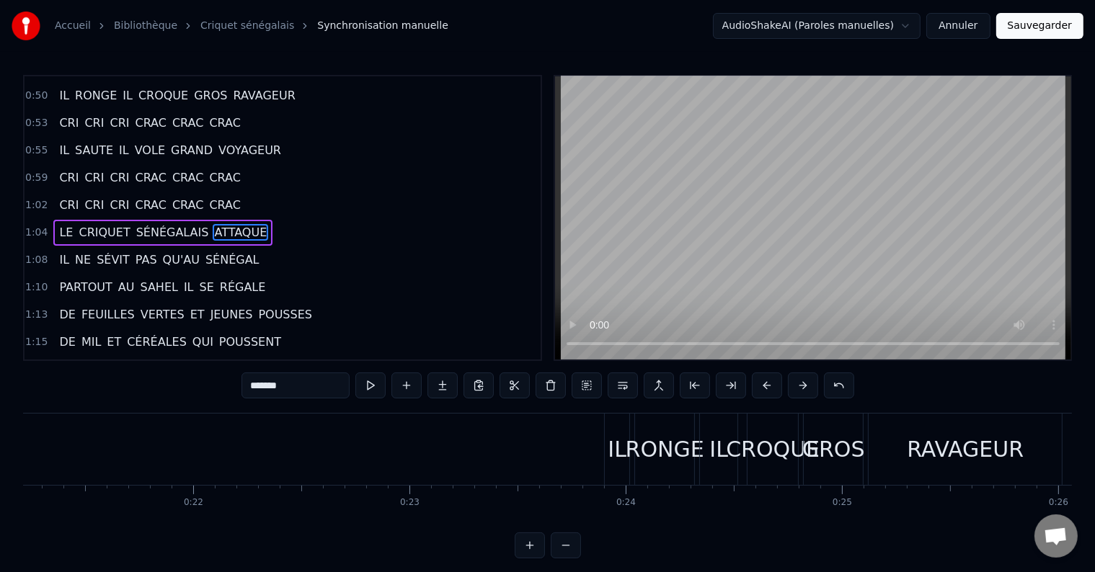
scroll to position [0, 4483]
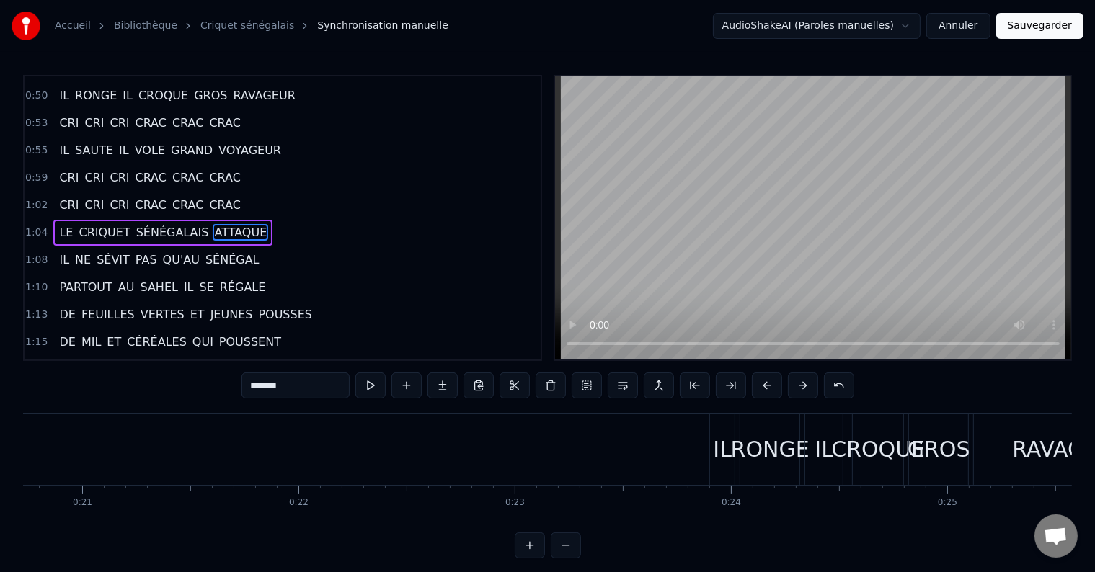
click at [175, 519] on div "CRI CRI CRI CRAC CRAC CRAC CRI CRI CRI CRAC CRAC CRAC LE CRIQUET SÉNÉGALAIS IL …" at bounding box center [547, 467] width 1049 height 108
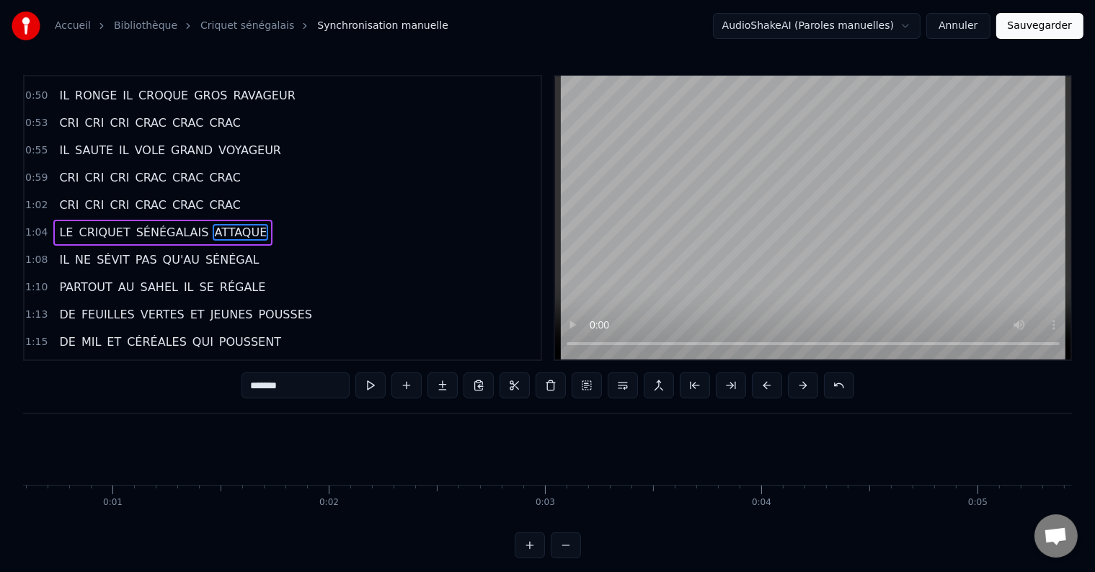
scroll to position [0, 0]
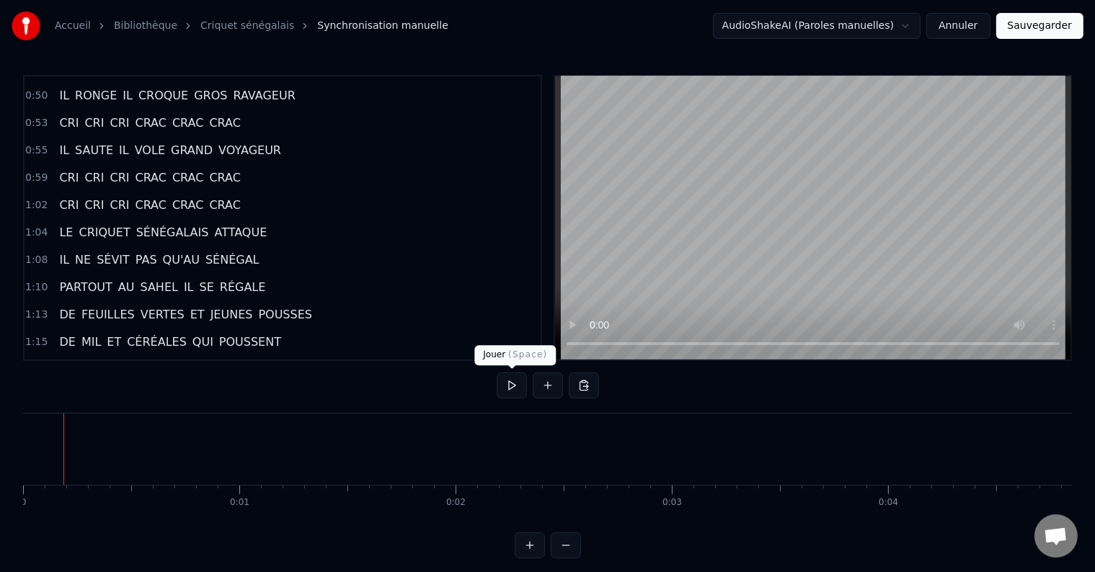
click at [513, 388] on button at bounding box center [512, 386] width 30 height 26
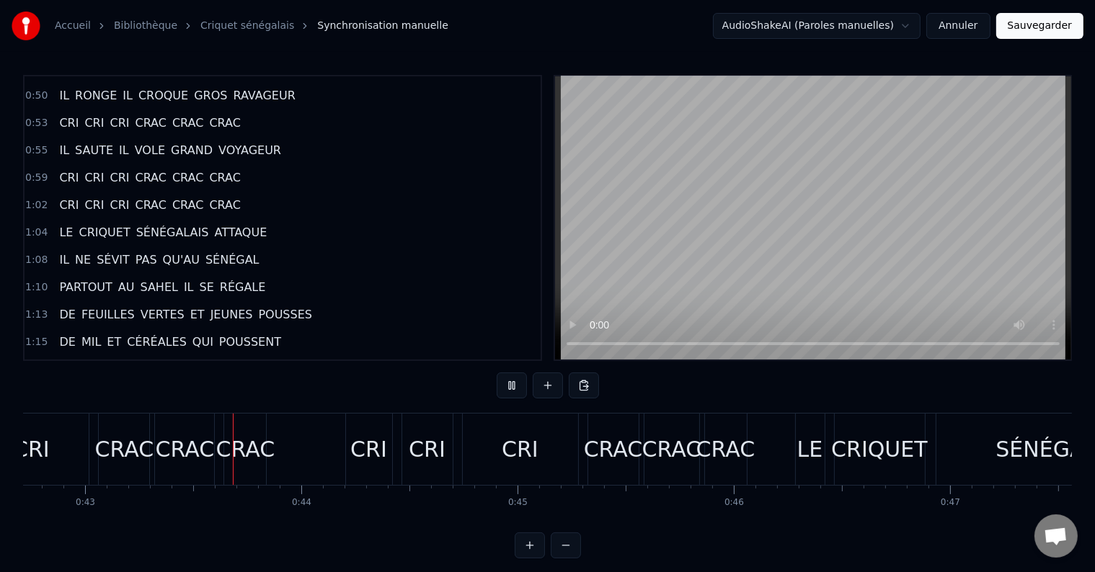
scroll to position [0, 9270]
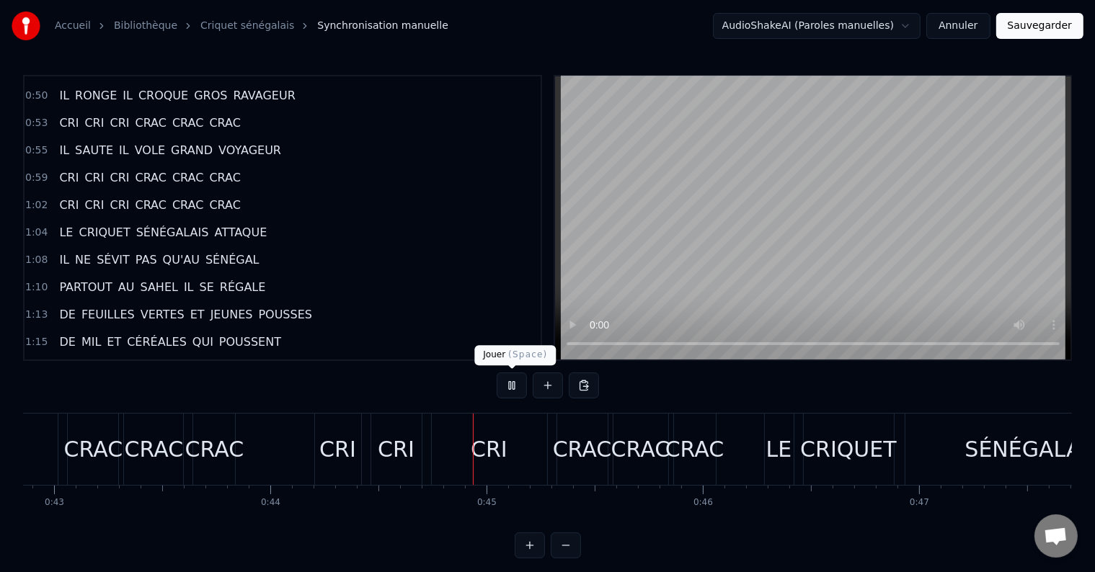
click at [510, 386] on button at bounding box center [512, 386] width 30 height 26
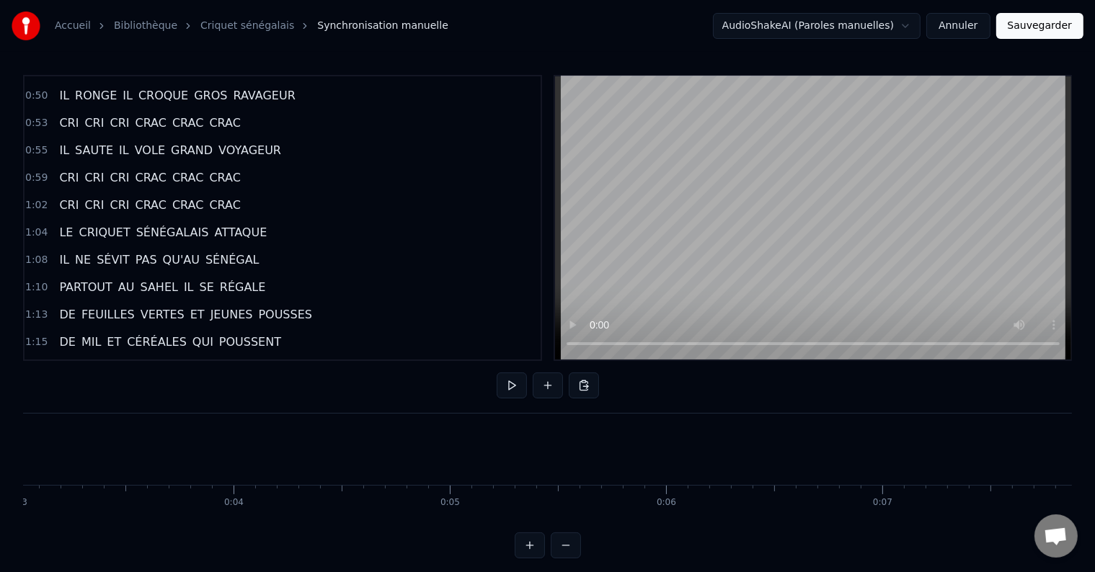
scroll to position [0, 0]
click at [503, 384] on button at bounding box center [512, 386] width 30 height 26
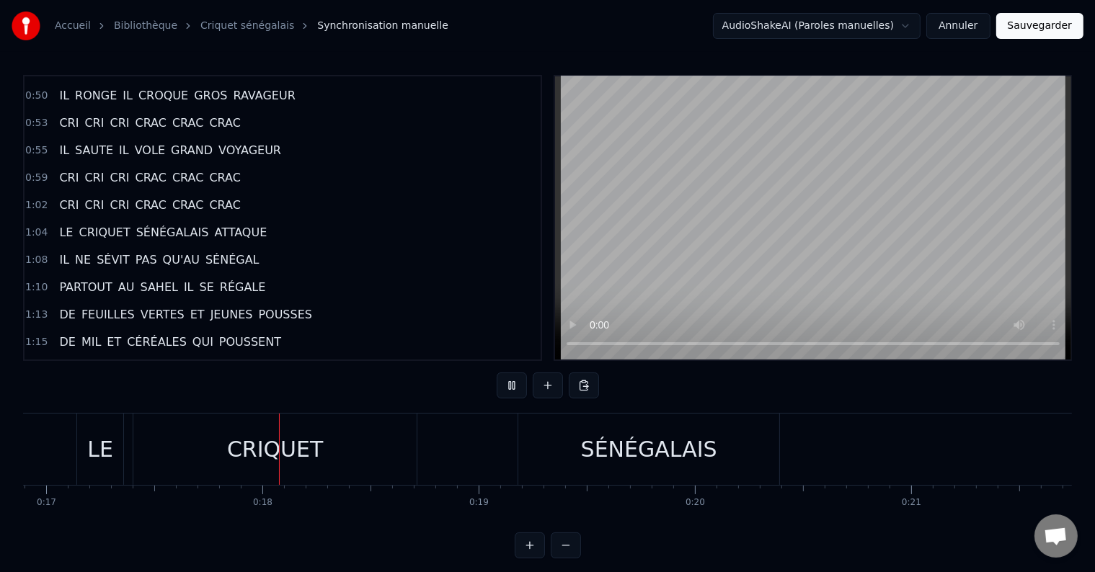
scroll to position [0, 3719]
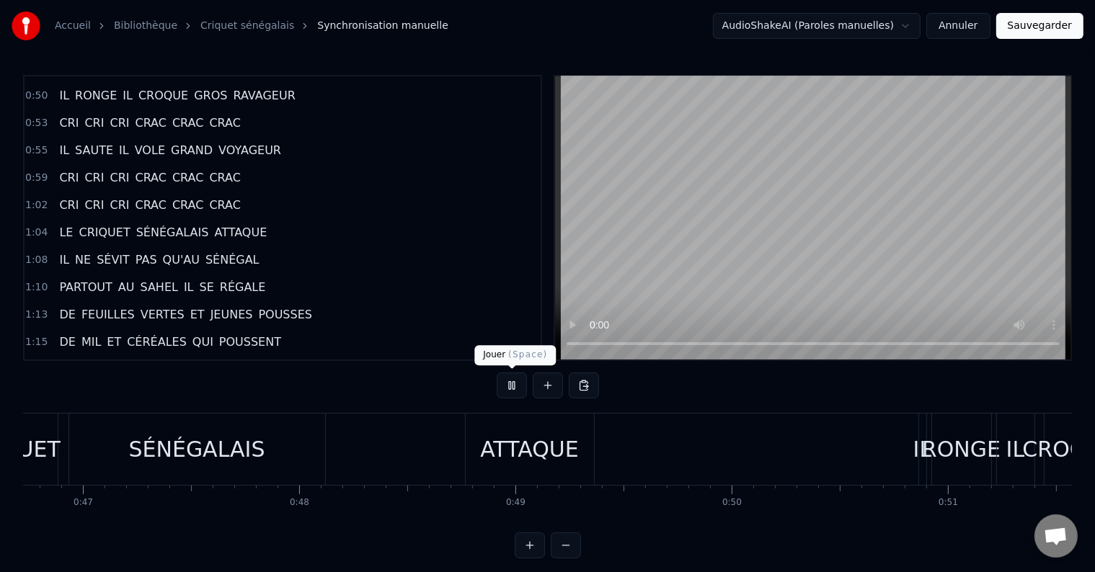
click at [515, 384] on button at bounding box center [512, 386] width 30 height 26
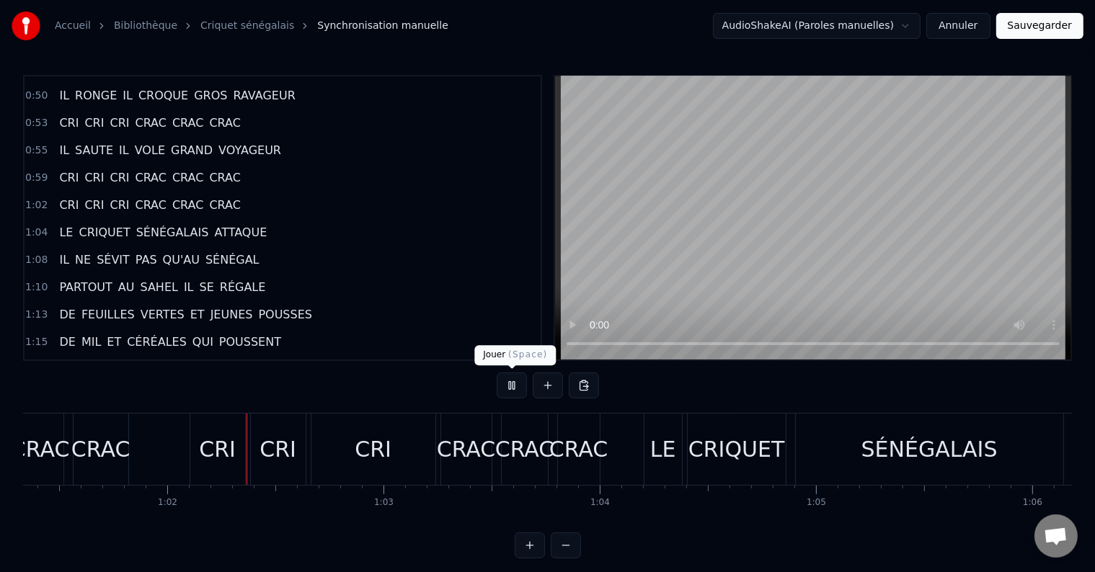
scroll to position [0, 13290]
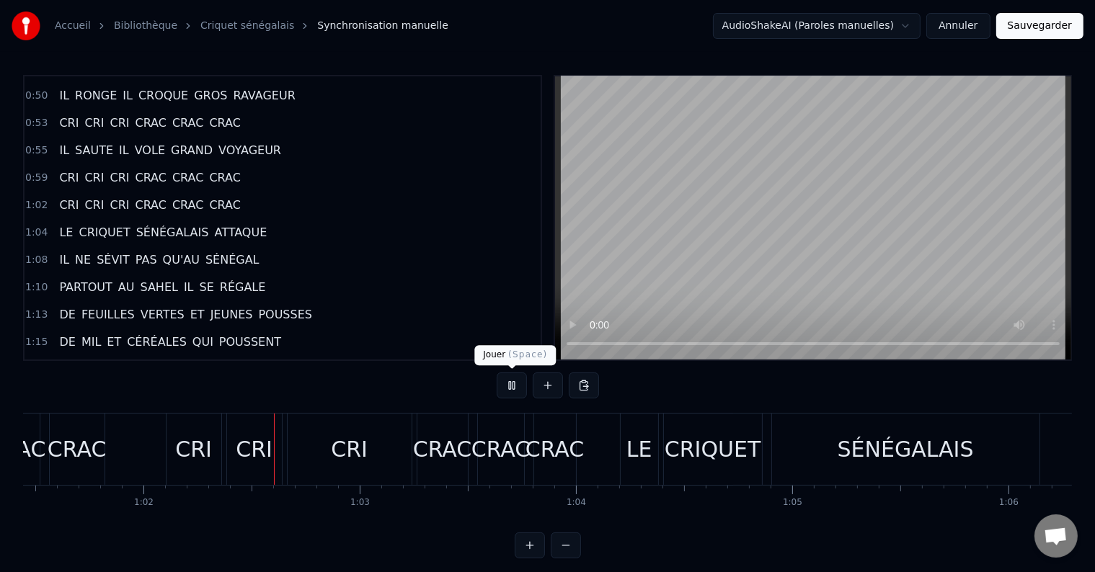
click at [511, 386] on button at bounding box center [512, 386] width 30 height 26
